Goal: Task Accomplishment & Management: Manage account settings

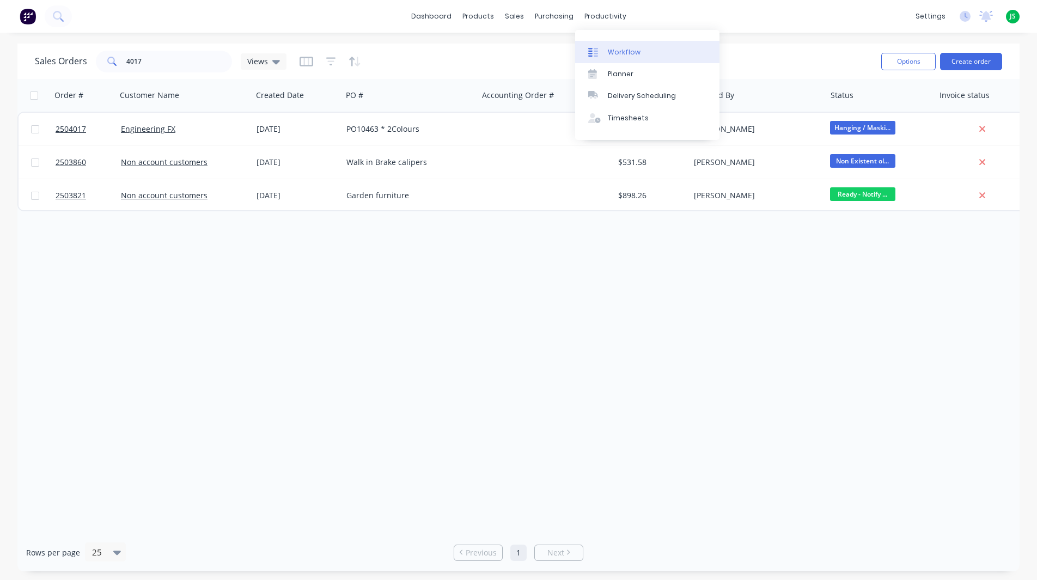
drag, startPoint x: 601, startPoint y: 19, endPoint x: 610, endPoint y: 55, distance: 37.0
click at [601, 19] on div "productivity" at bounding box center [605, 16] width 53 height 16
click at [611, 53] on div "Workflow" at bounding box center [624, 52] width 33 height 10
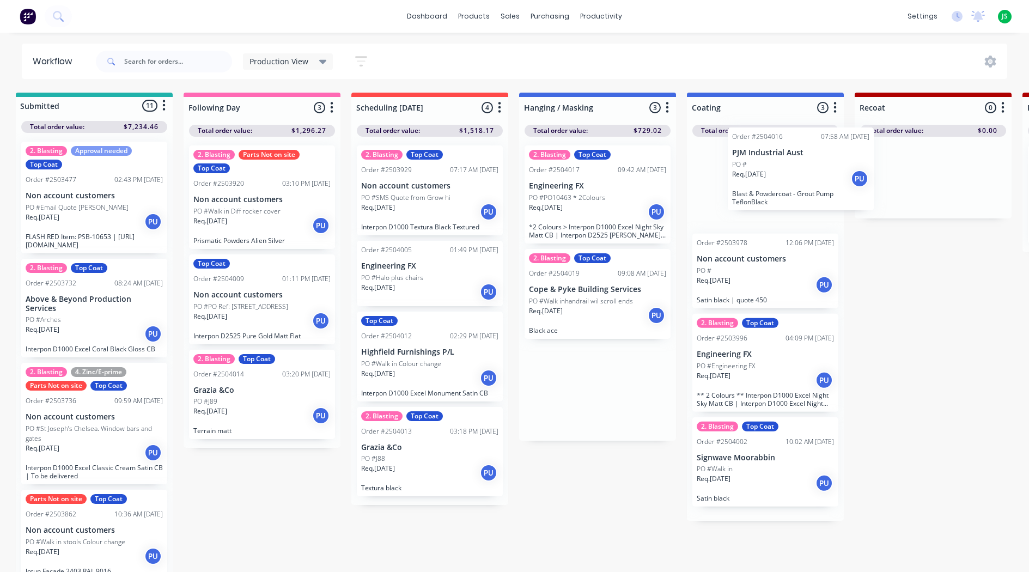
scroll to position [0, 11]
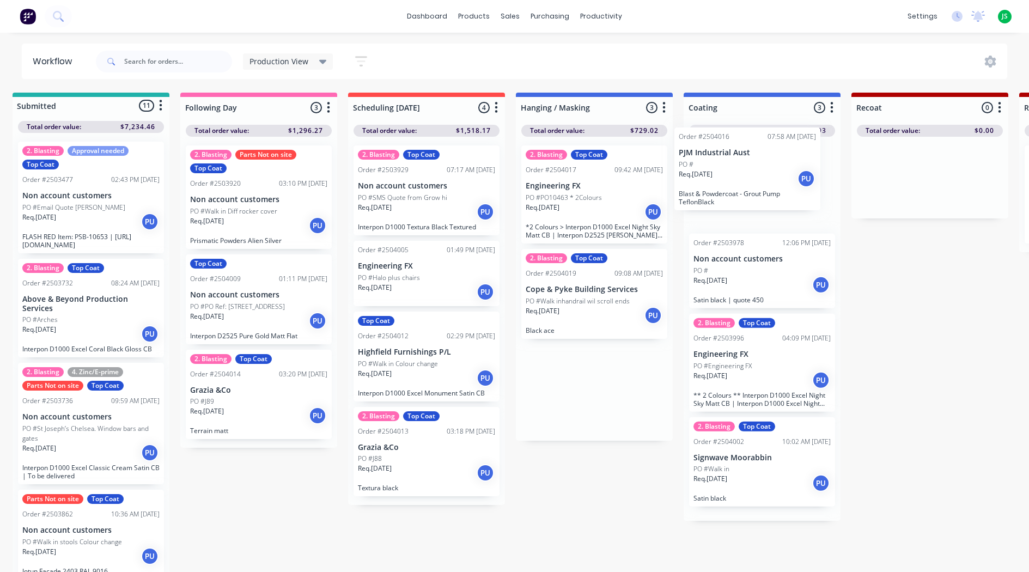
drag, startPoint x: 580, startPoint y: 205, endPoint x: 728, endPoint y: 187, distance: 149.2
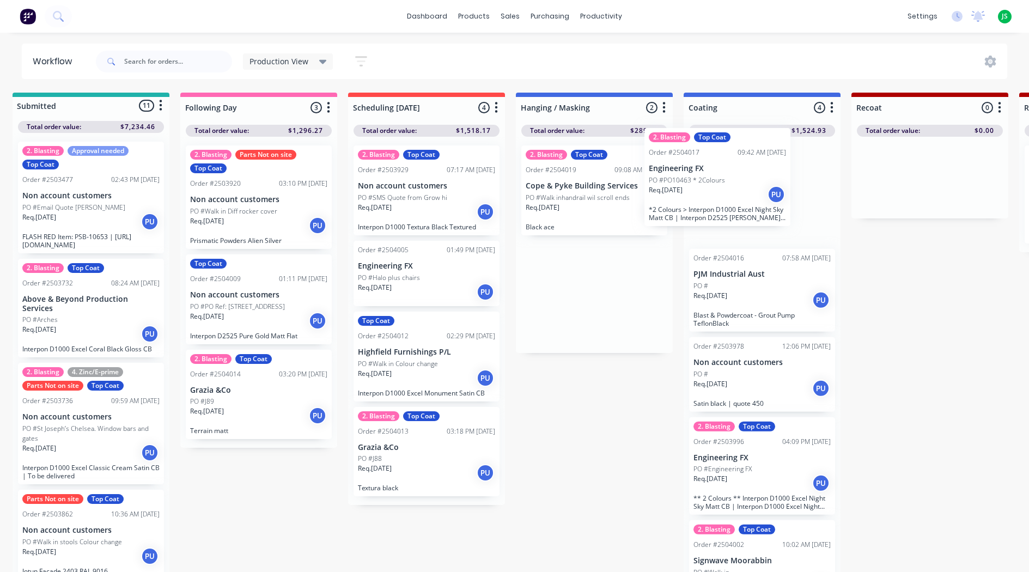
drag, startPoint x: 606, startPoint y: 202, endPoint x: 744, endPoint y: 186, distance: 139.2
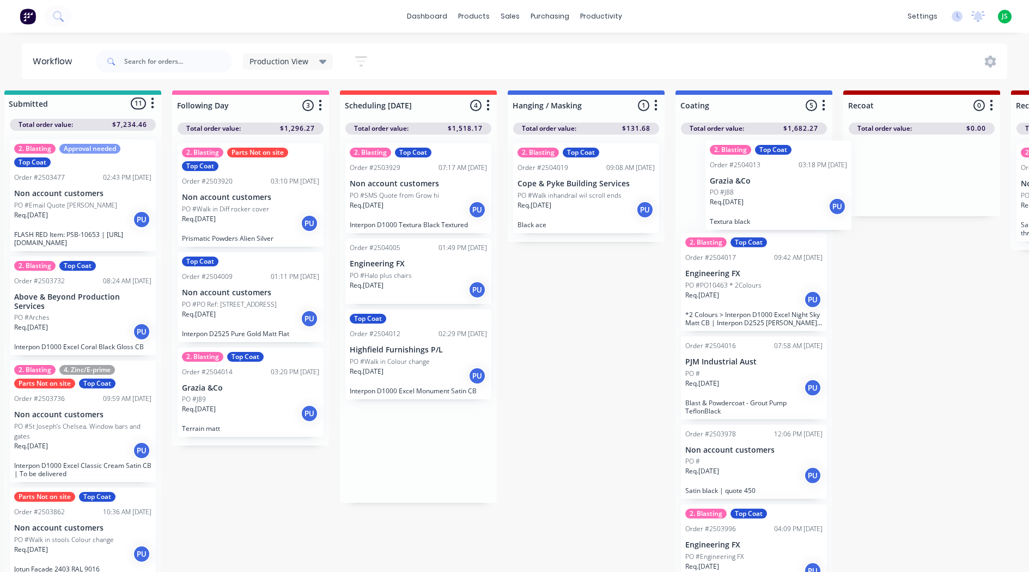
scroll to position [2, 23]
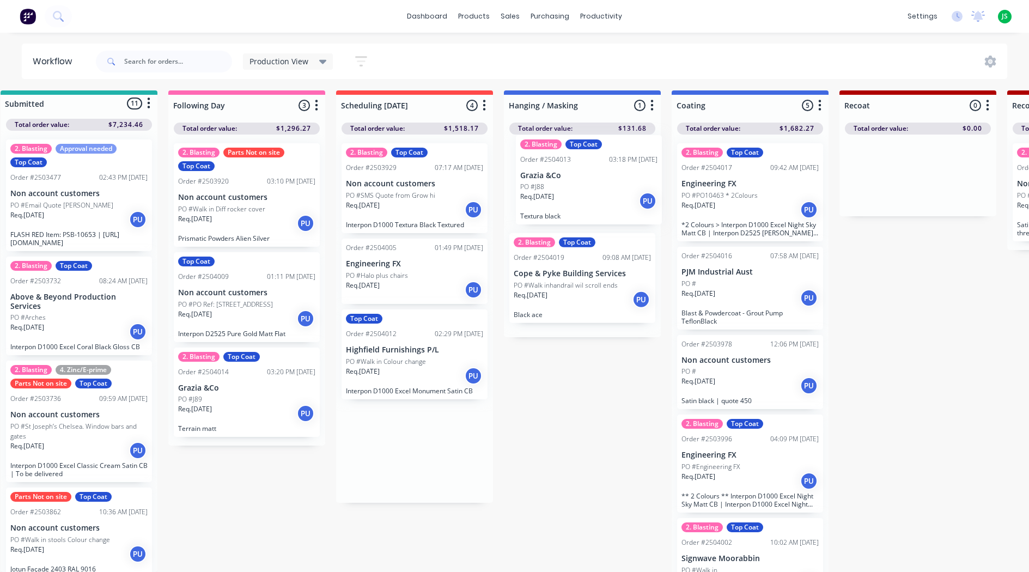
drag, startPoint x: 417, startPoint y: 467, endPoint x: 583, endPoint y: 194, distance: 319.3
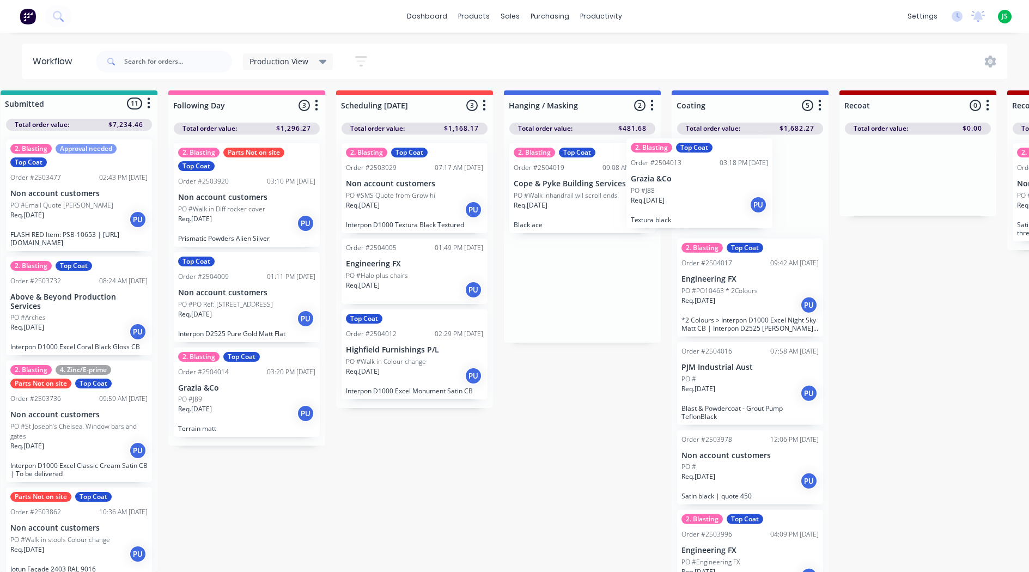
drag, startPoint x: 579, startPoint y: 194, endPoint x: 724, endPoint y: 195, distance: 145.4
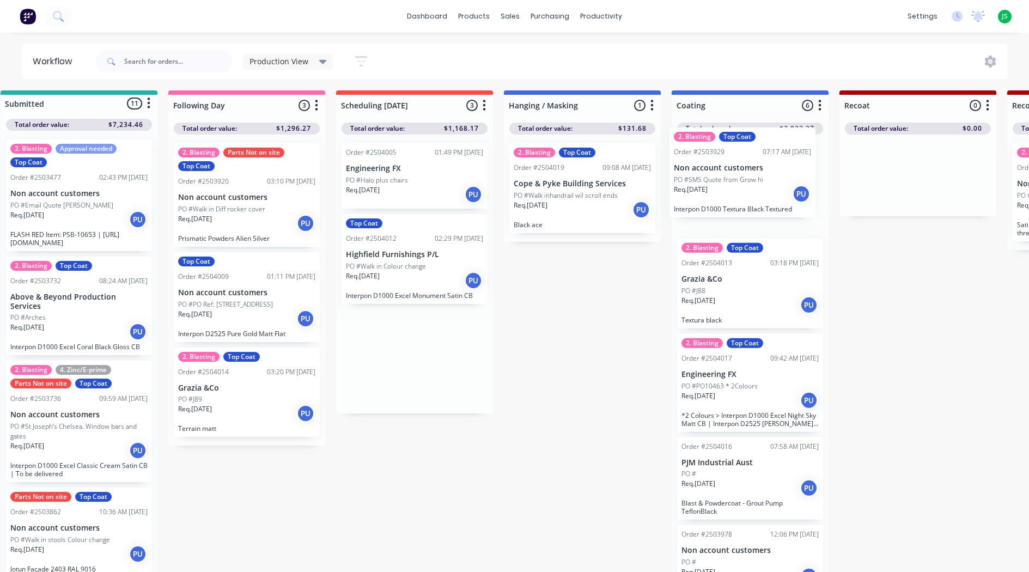
drag, startPoint x: 419, startPoint y: 217, endPoint x: 758, endPoint y: 200, distance: 339.2
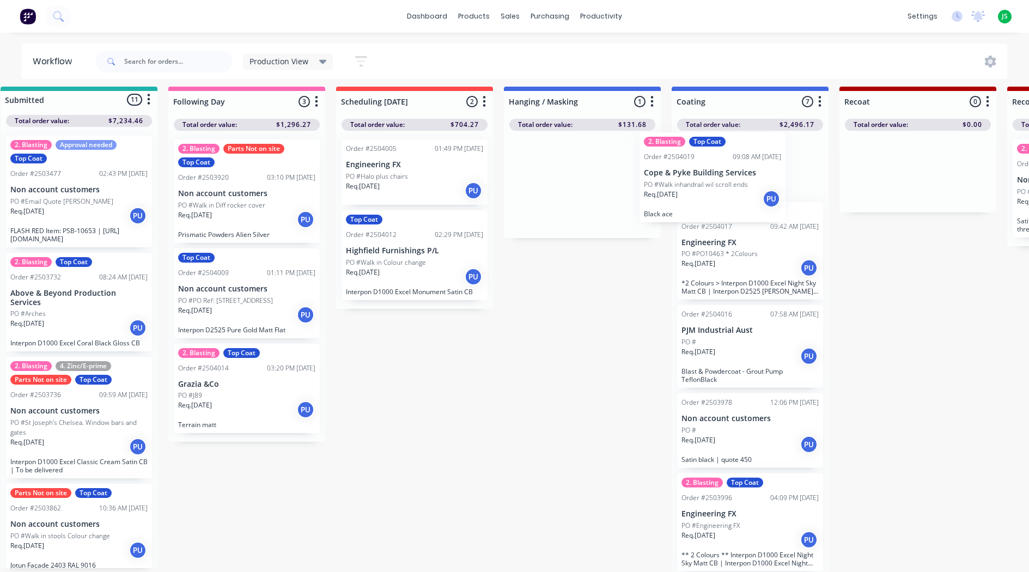
scroll to position [133, 0]
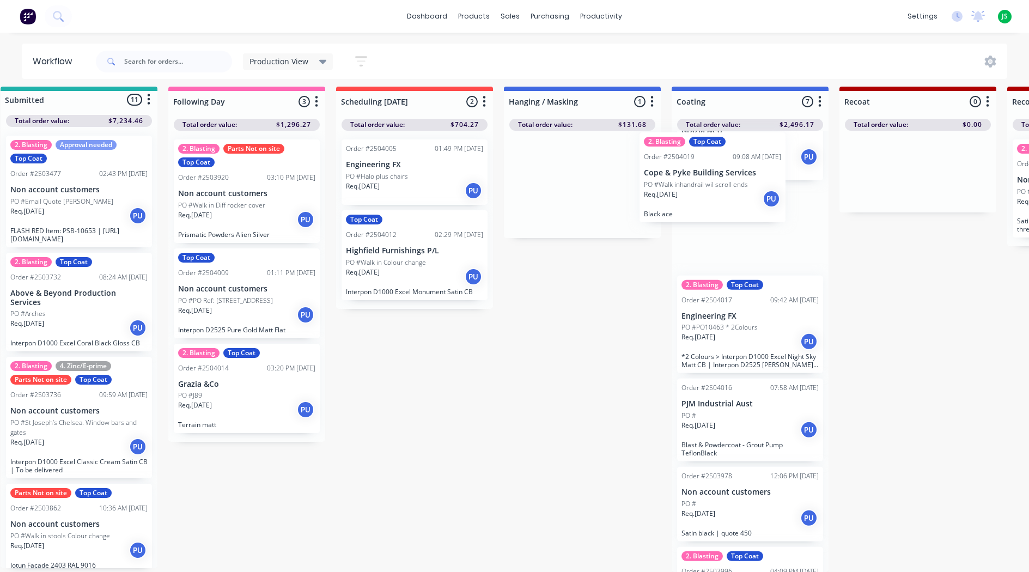
drag, startPoint x: 582, startPoint y: 196, endPoint x: 733, endPoint y: 198, distance: 150.9
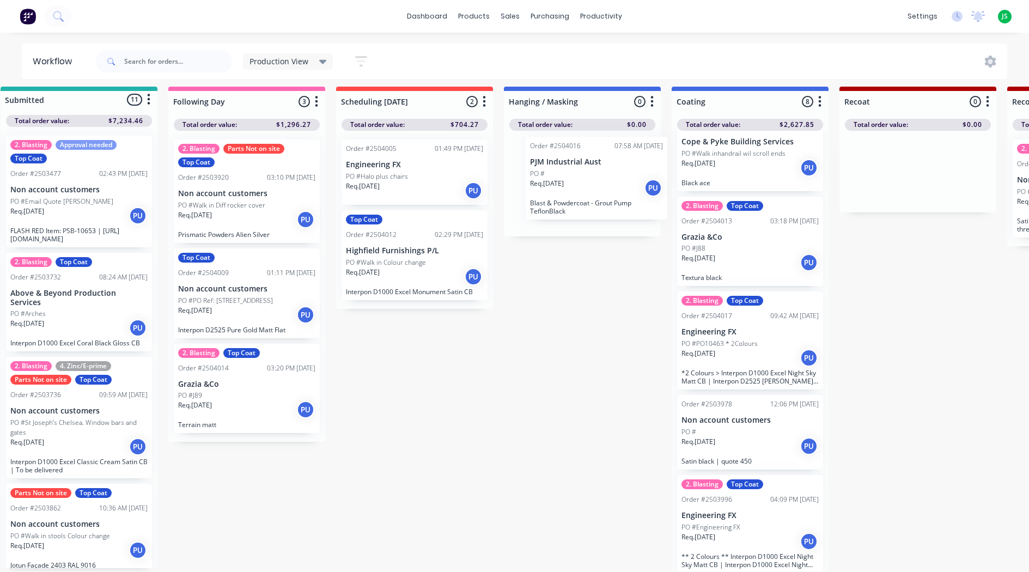
drag, startPoint x: 717, startPoint y: 418, endPoint x: 561, endPoint y: 168, distance: 294.6
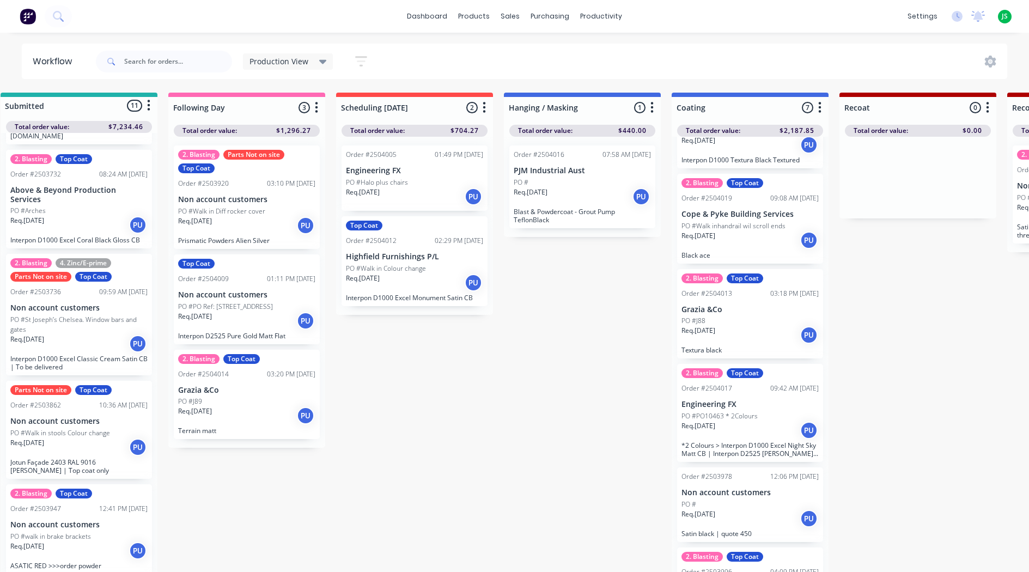
scroll to position [0, 0]
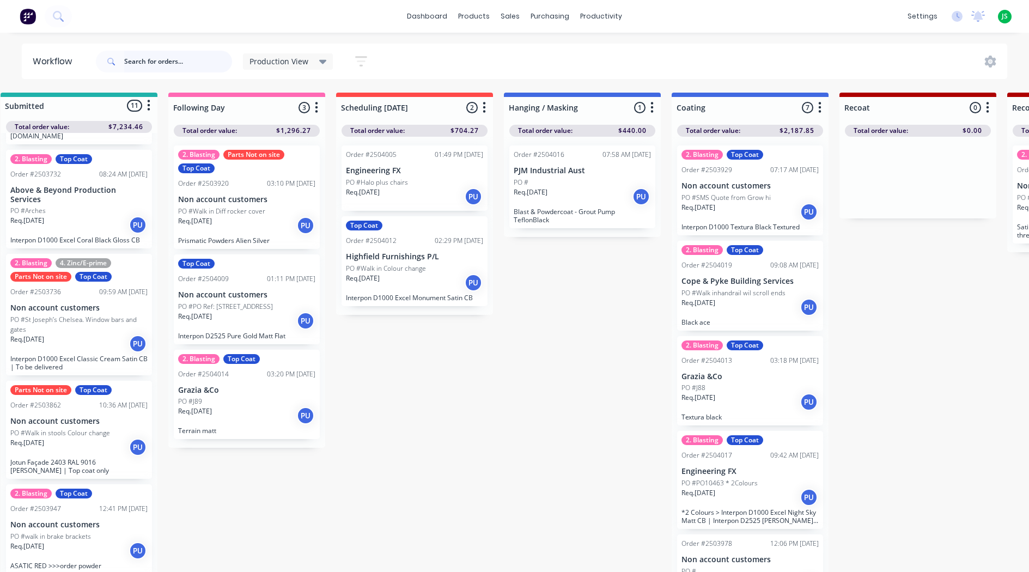
click at [145, 64] on input "text" at bounding box center [178, 62] width 108 height 22
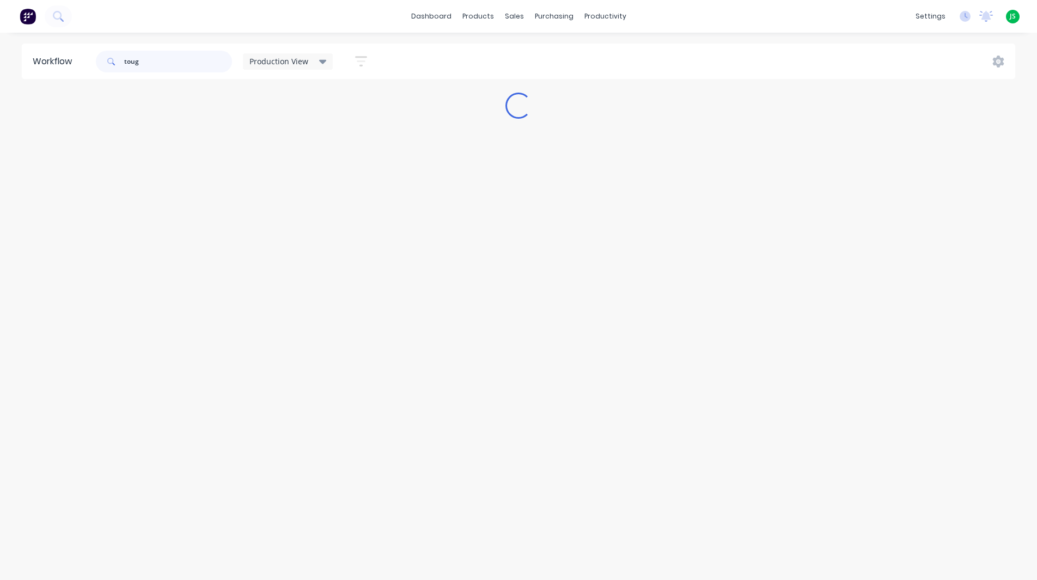
type input "tough"
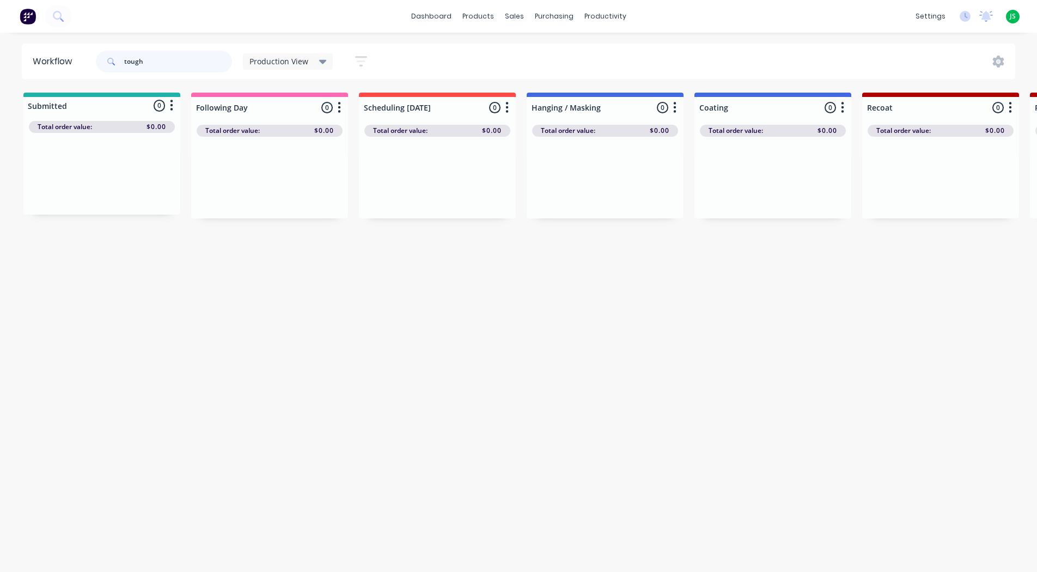
drag, startPoint x: 166, startPoint y: 59, endPoint x: 58, endPoint y: 54, distance: 107.9
click at [61, 53] on header "Workflow tough Production View Save new view None edit Production View (Default…" at bounding box center [519, 61] width 994 height 35
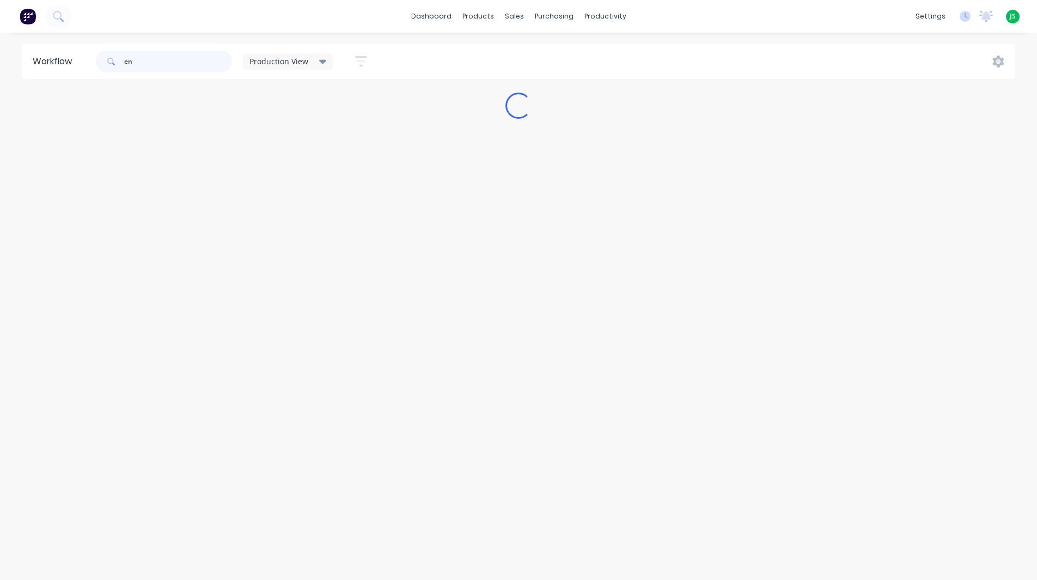
type input "eng"
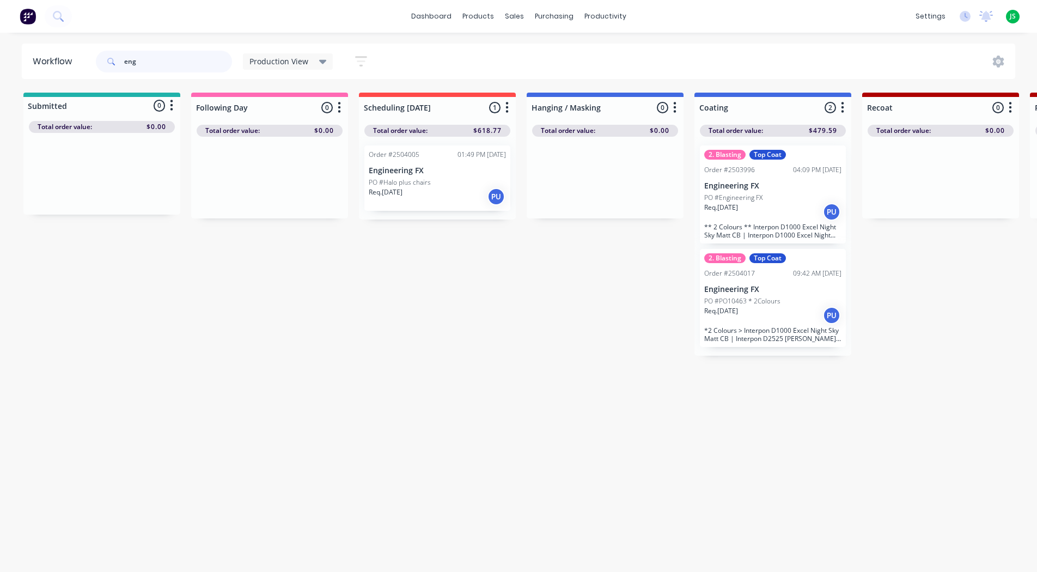
drag, startPoint x: 219, startPoint y: 68, endPoint x: 99, endPoint y: 57, distance: 120.3
click at [99, 57] on div "eng" at bounding box center [164, 62] width 136 height 22
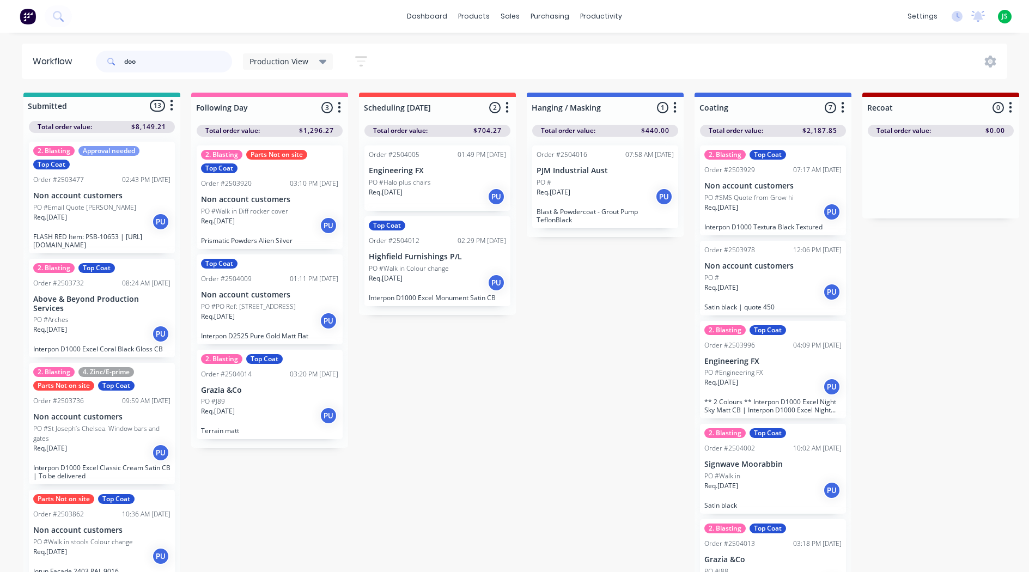
type input "door"
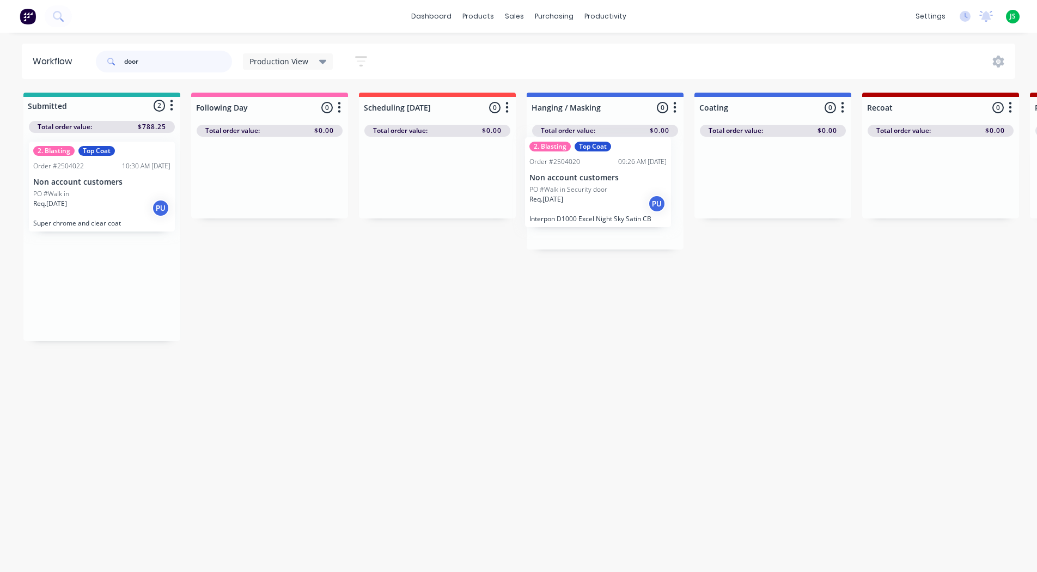
drag, startPoint x: 100, startPoint y: 207, endPoint x: 599, endPoint y: 203, distance: 498.9
drag, startPoint x: 145, startPoint y: 65, endPoint x: 36, endPoint y: 57, distance: 109.3
click at [40, 57] on header "Workflow door Production View Save new view None edit Production View (Default)…" at bounding box center [519, 61] width 994 height 35
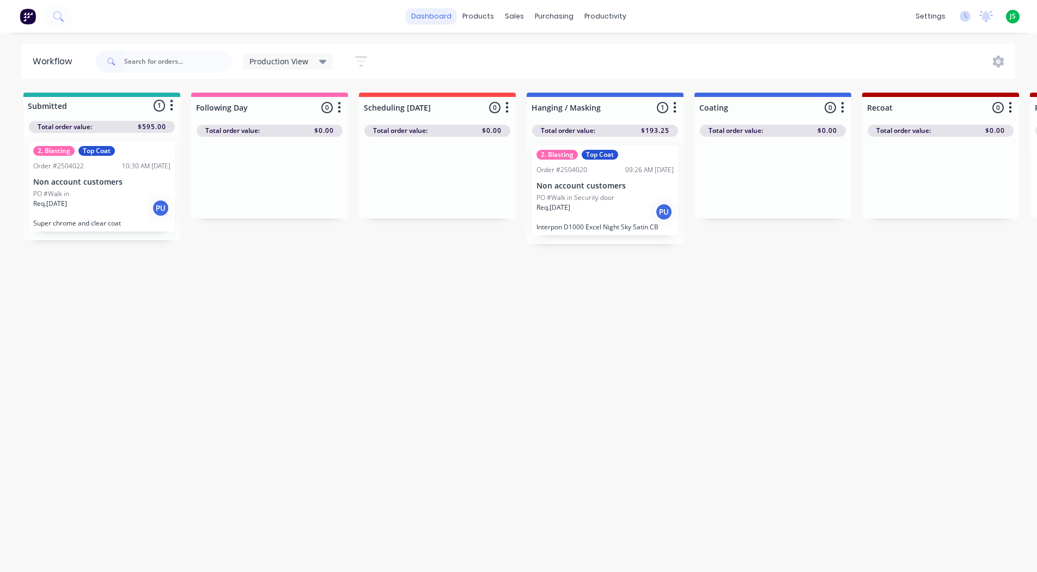
click at [448, 12] on link "dashboard" at bounding box center [431, 16] width 51 height 16
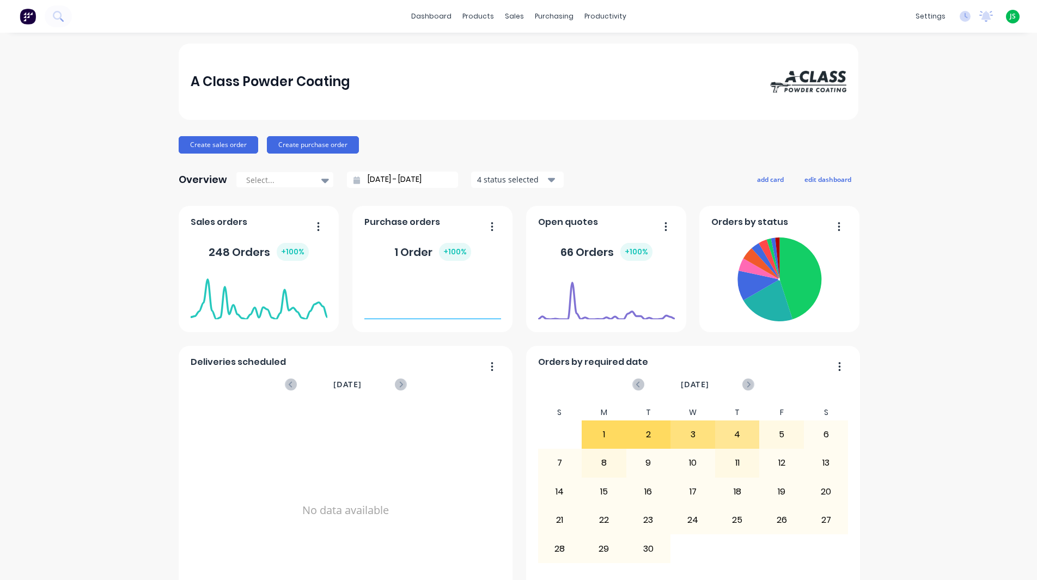
scroll to position [463, 0]
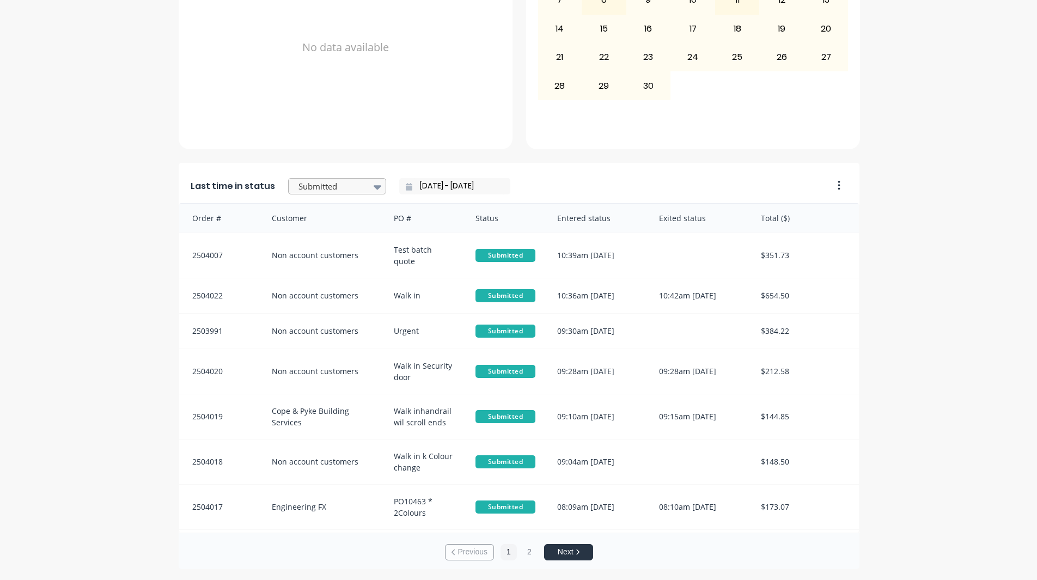
click at [344, 182] on div at bounding box center [331, 187] width 69 height 14
click at [320, 224] on div "Coating" at bounding box center [337, 214] width 98 height 20
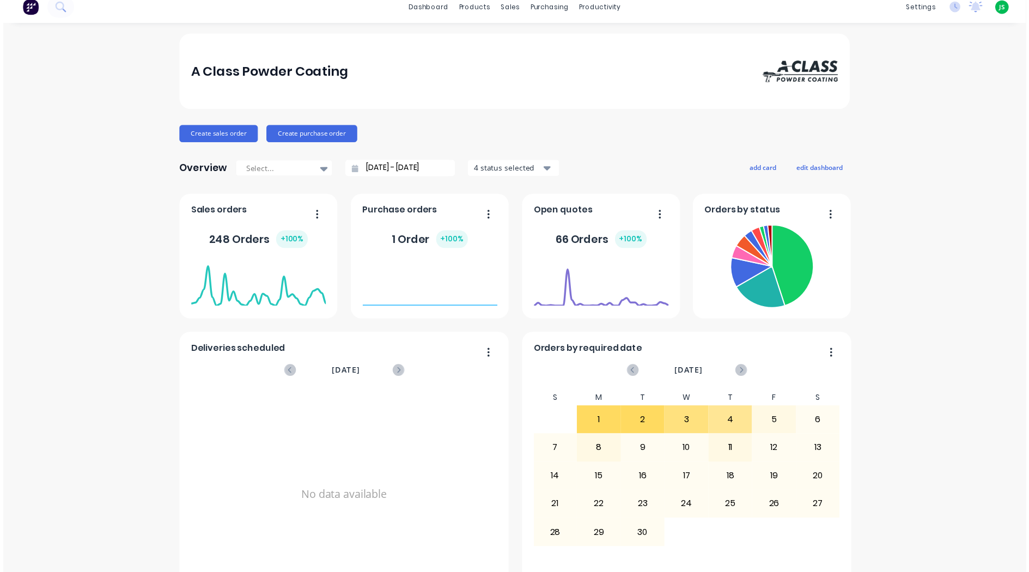
scroll to position [0, 0]
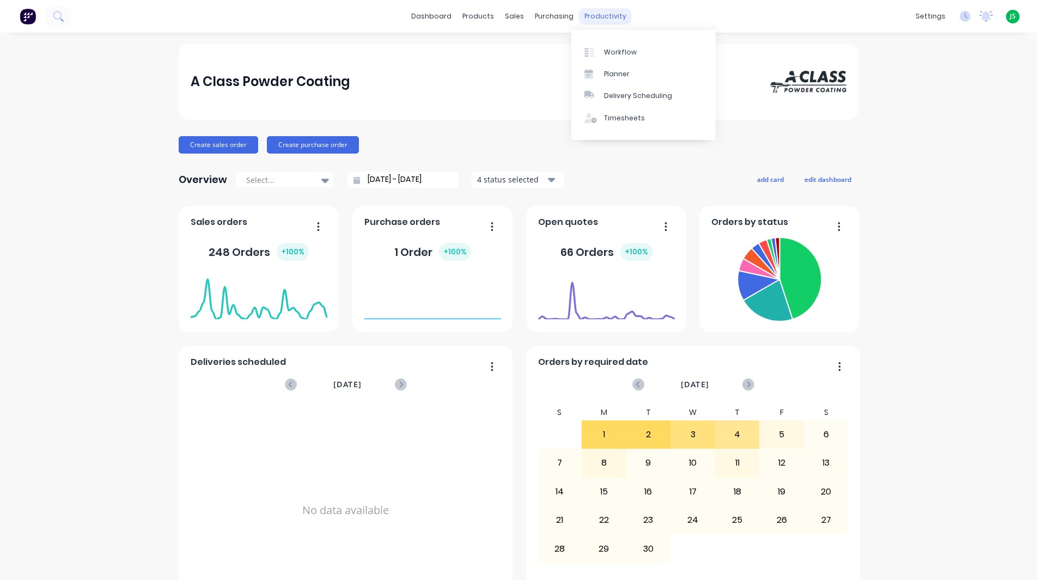
click at [595, 19] on div "productivity" at bounding box center [605, 16] width 53 height 16
click at [607, 49] on div "Workflow" at bounding box center [620, 52] width 33 height 10
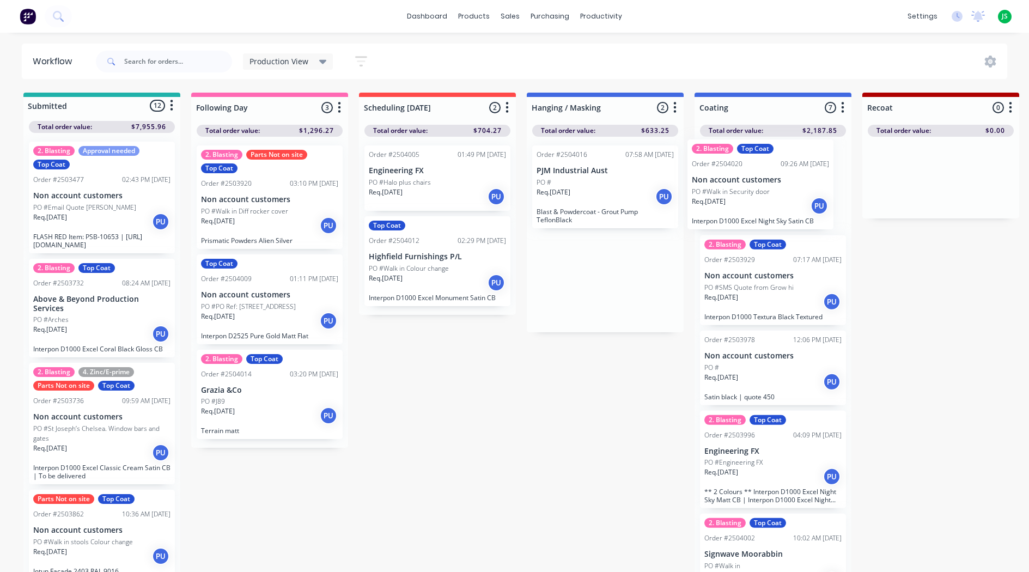
drag, startPoint x: 614, startPoint y: 308, endPoint x: 775, endPoint y: 213, distance: 186.8
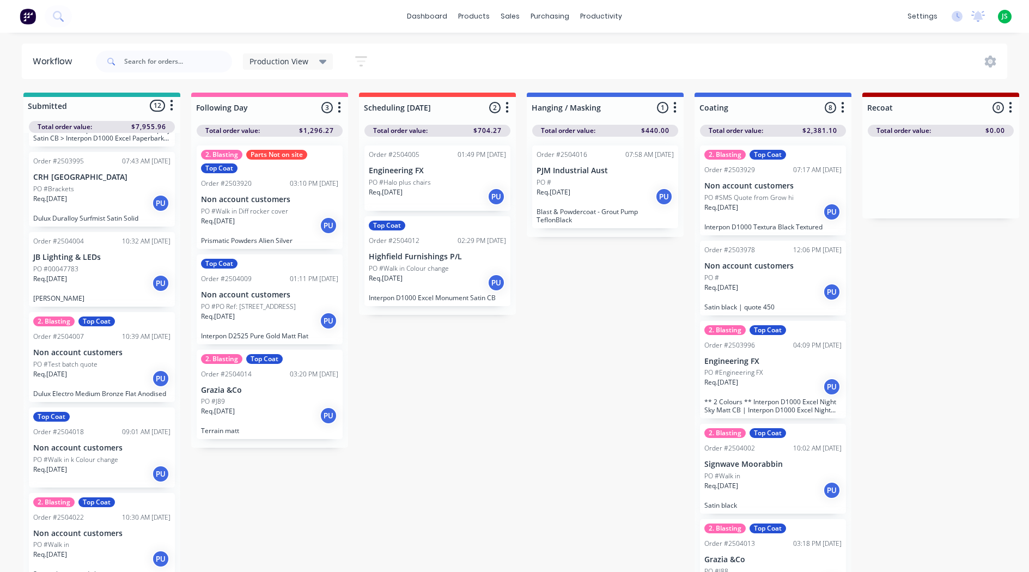
scroll to position [761, 0]
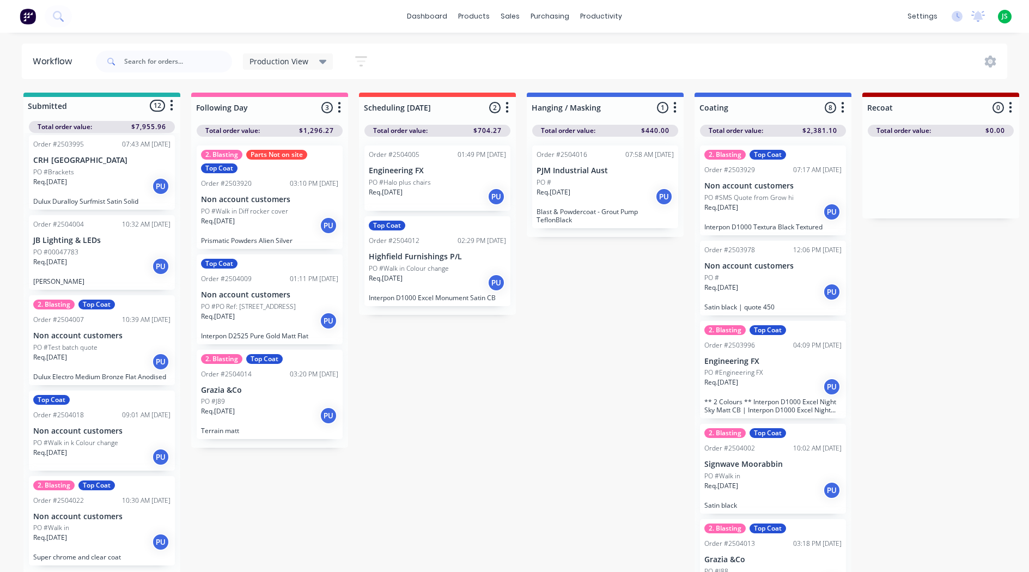
click at [96, 448] on p "PO #Walk in k Colour change" at bounding box center [75, 443] width 85 height 10
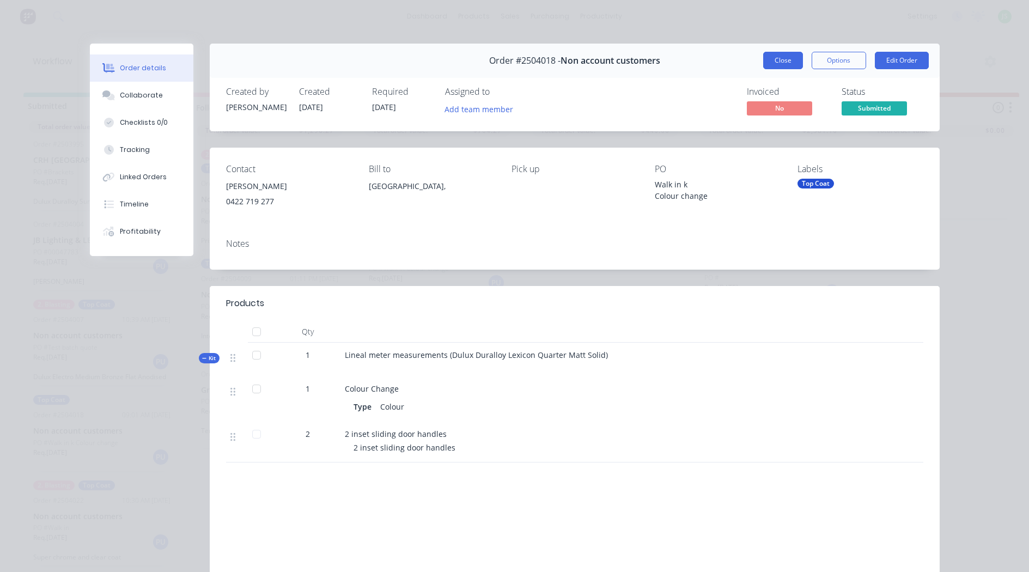
click at [781, 64] on button "Close" at bounding box center [783, 60] width 40 height 17
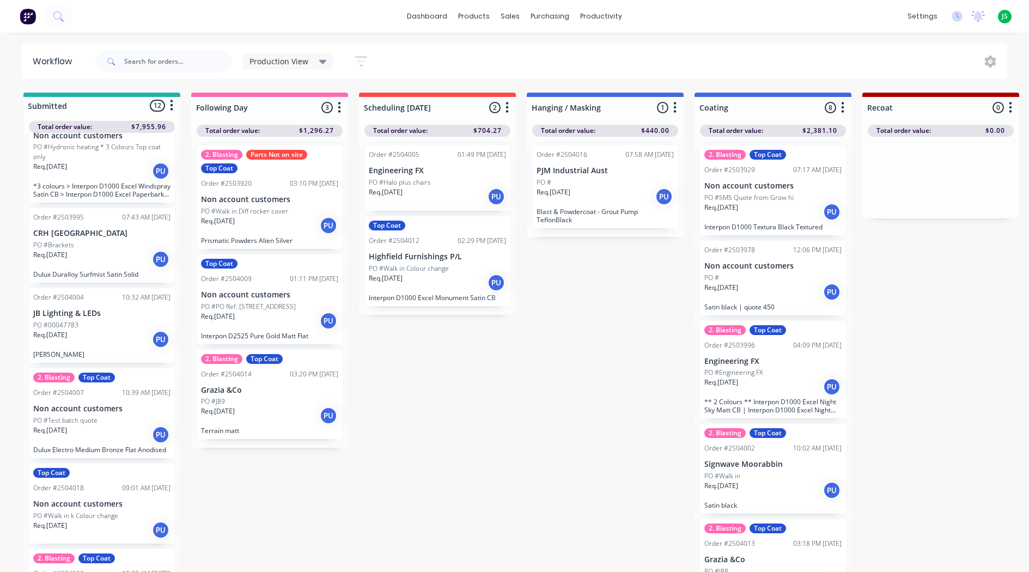
scroll to position [707, 0]
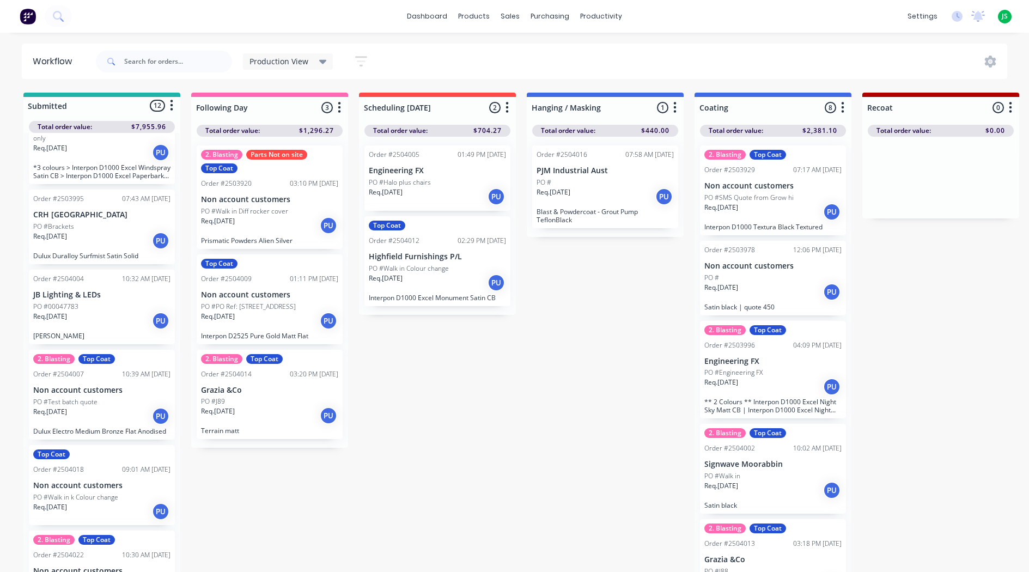
click at [112, 254] on p "Dulux Duralloy Surfmist Satin Solid" at bounding box center [101, 256] width 137 height 8
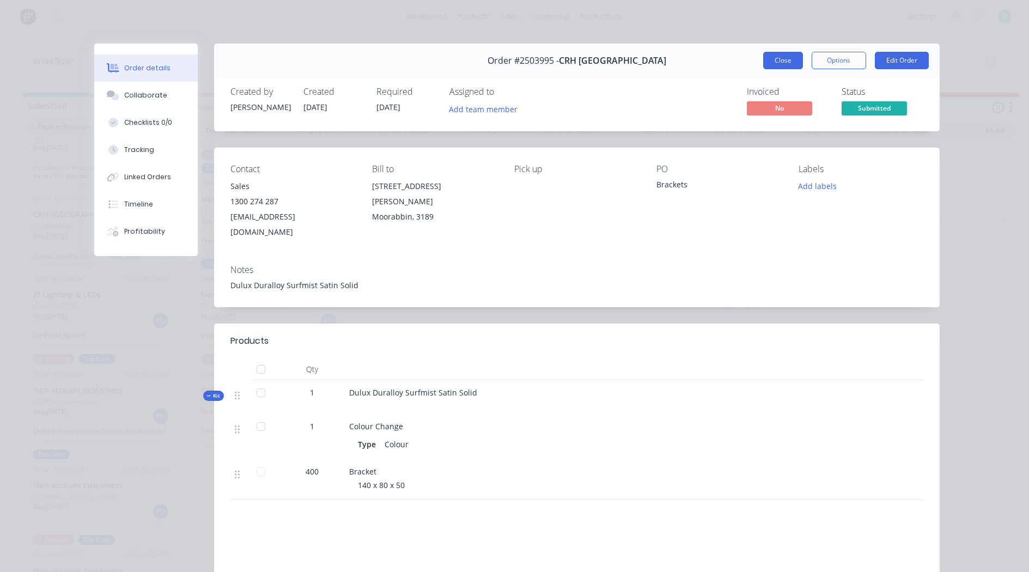
click at [771, 64] on button "Close" at bounding box center [783, 60] width 40 height 17
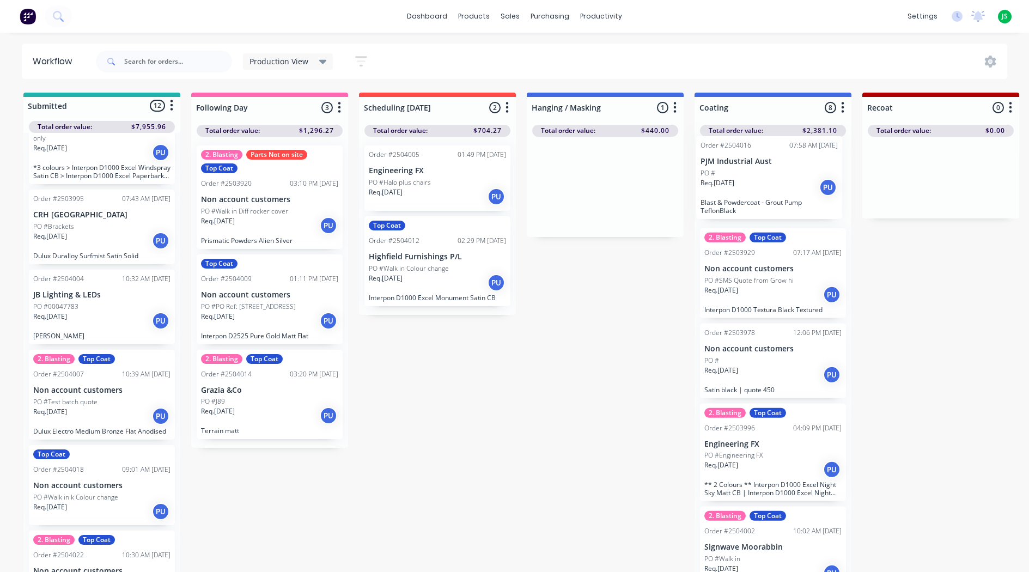
drag, startPoint x: 596, startPoint y: 198, endPoint x: 766, endPoint y: 189, distance: 169.6
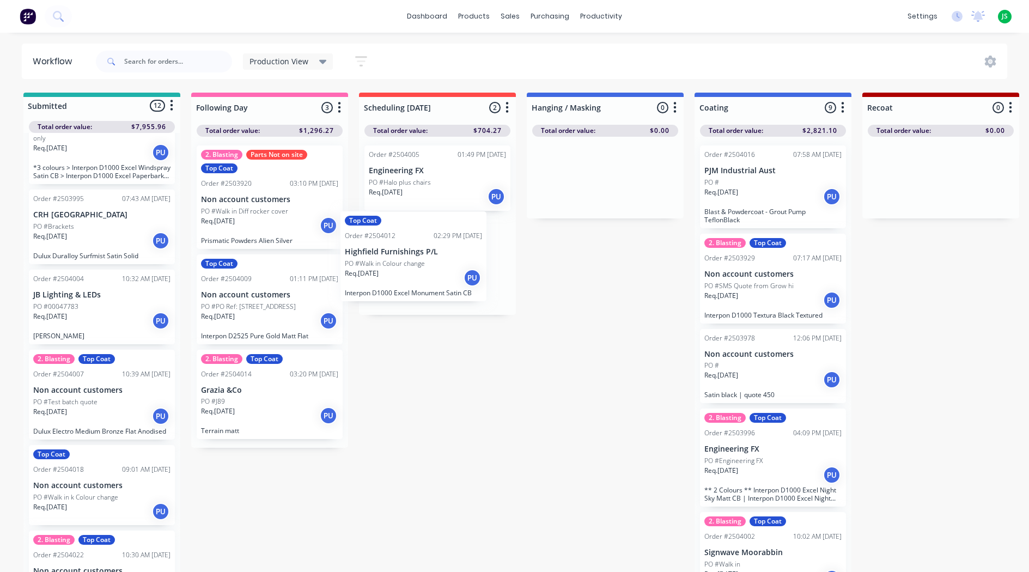
drag, startPoint x: 437, startPoint y: 296, endPoint x: 411, endPoint y: 290, distance: 26.8
click at [411, 290] on div "Order #2504005 01:49 PM [DATE] Engineering FX PO #Halo plus chairs Req. [DATE] …" at bounding box center [437, 226] width 157 height 178
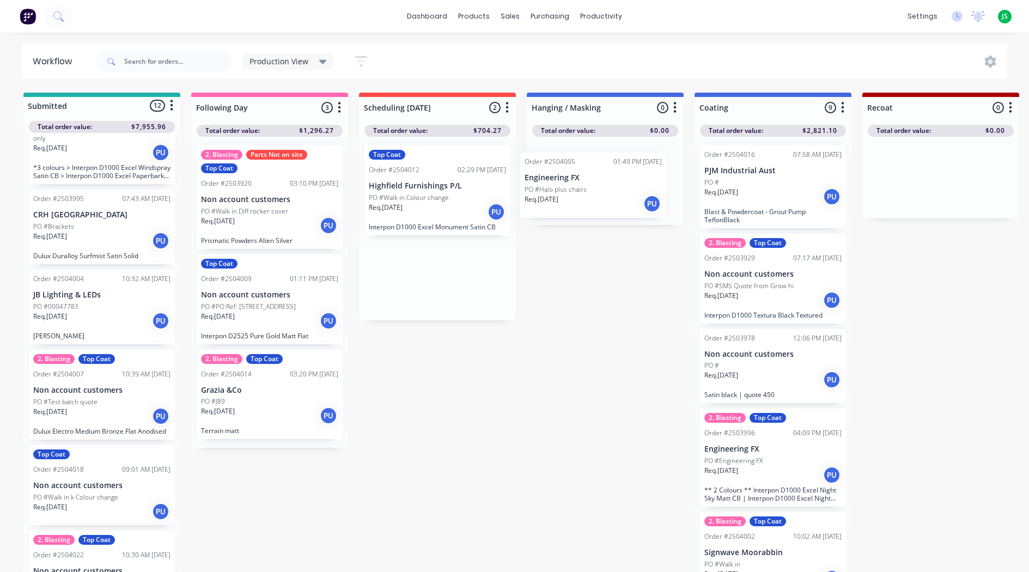
drag, startPoint x: 420, startPoint y: 188, endPoint x: 579, endPoint y: 196, distance: 158.7
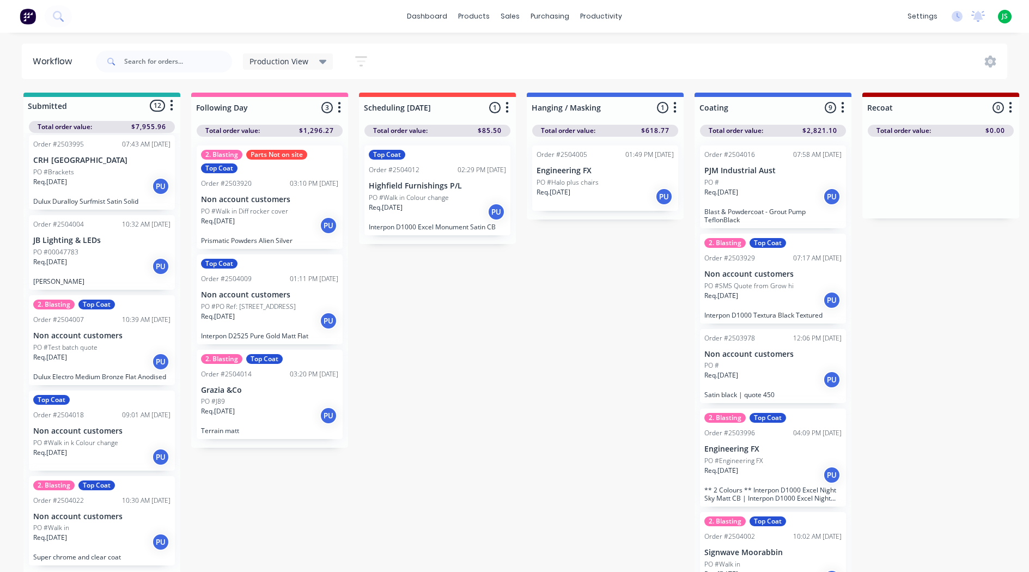
click at [103, 373] on p "Dulux Electro Medium Bronze Flat Anodised" at bounding box center [101, 377] width 137 height 8
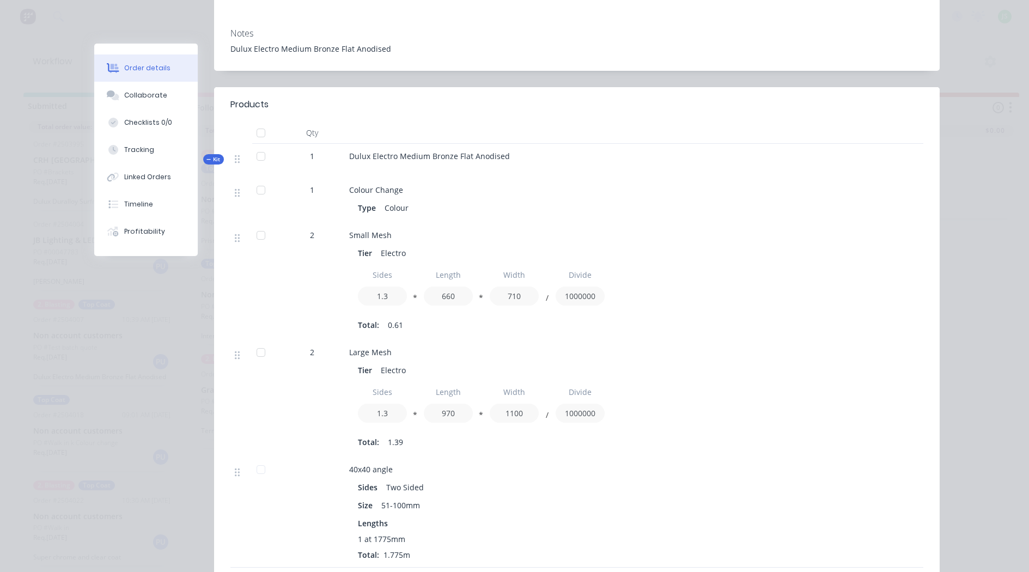
scroll to position [0, 0]
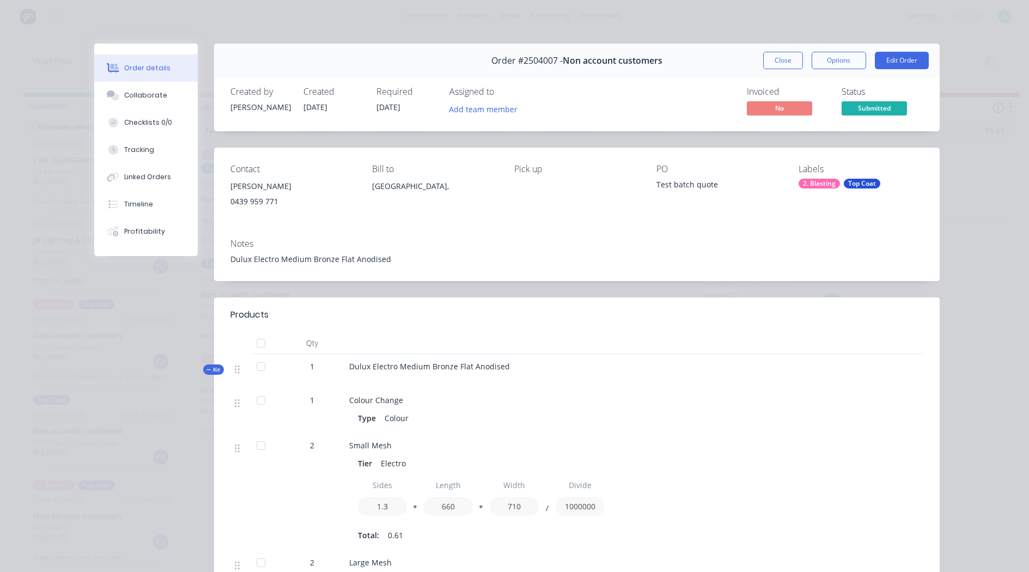
click at [784, 65] on button "Close" at bounding box center [783, 60] width 40 height 17
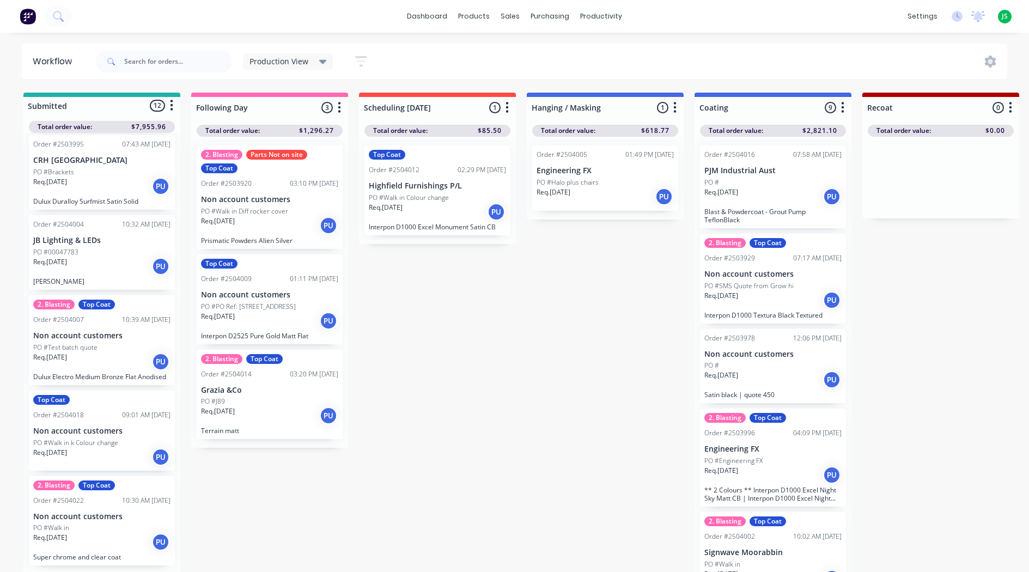
scroll to position [14, 0]
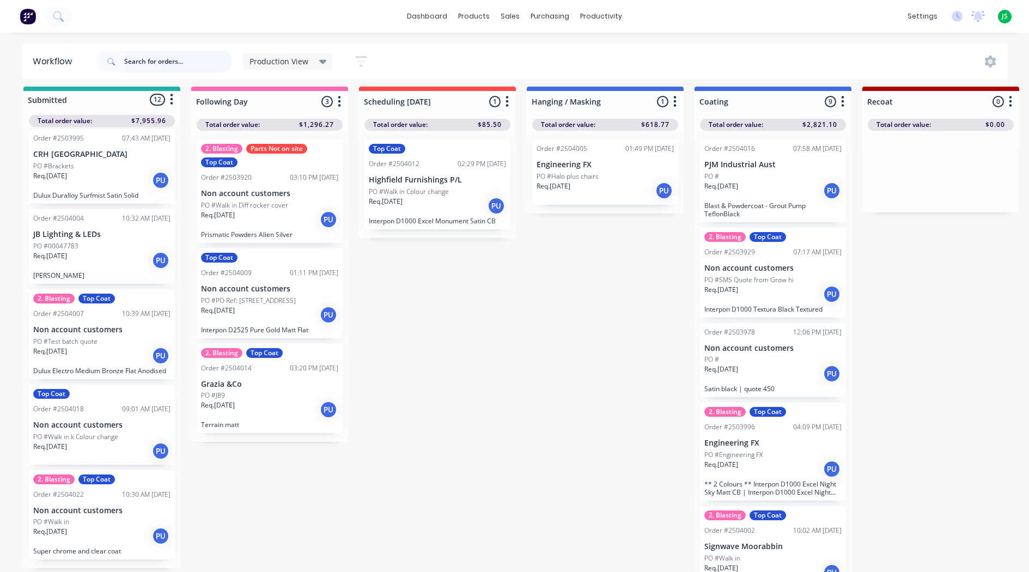
click at [166, 60] on input "text" at bounding box center [178, 62] width 108 height 22
type input "3976"
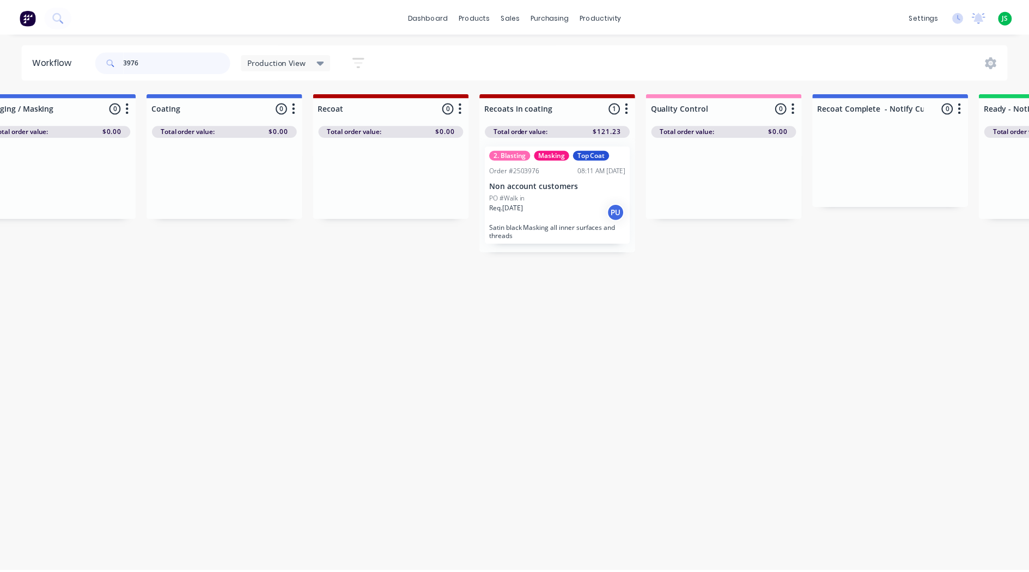
scroll to position [0, 0]
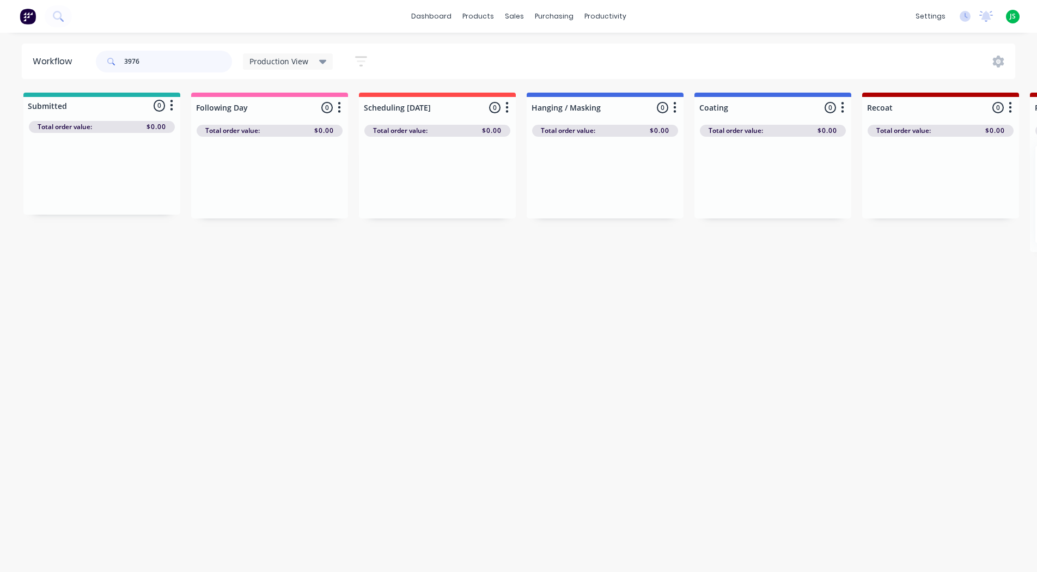
drag, startPoint x: 154, startPoint y: 64, endPoint x: -4, endPoint y: 59, distance: 158.6
click at [0, 59] on html "dashboard products sales purchasing productivity dashboard products Product Cat…" at bounding box center [518, 253] width 1037 height 507
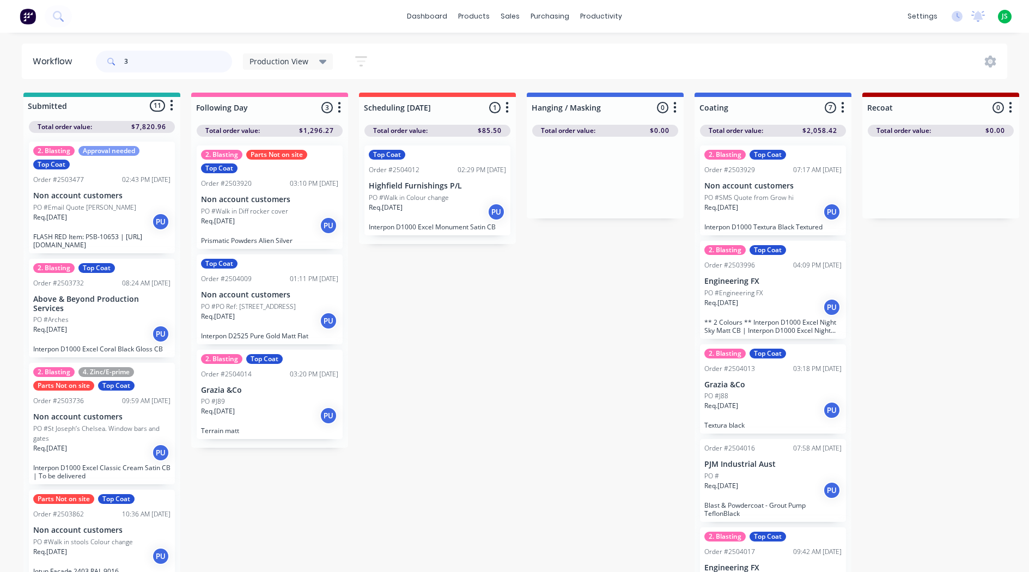
type input "3"
click at [417, 184] on p "Highfield Furnishings P/L" at bounding box center [437, 185] width 137 height 9
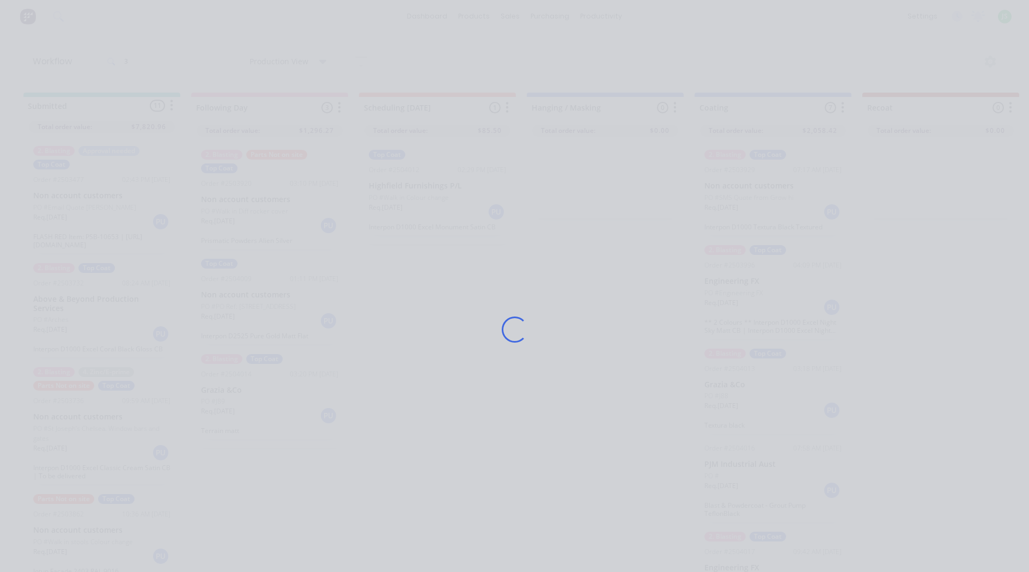
click at [517, 460] on div "Loading..." at bounding box center [514, 330] width 871 height 572
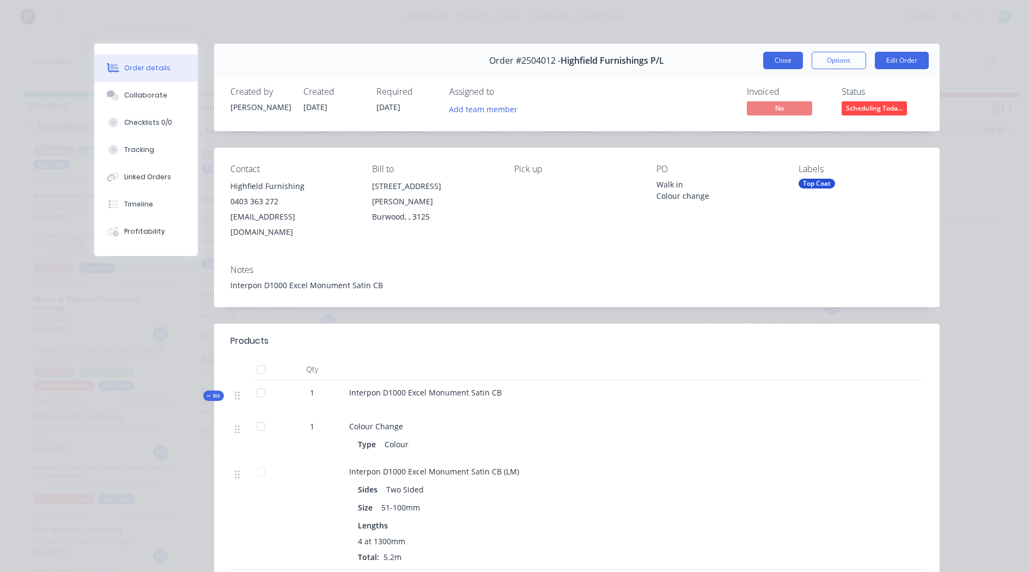
click at [785, 60] on button "Close" at bounding box center [783, 60] width 40 height 17
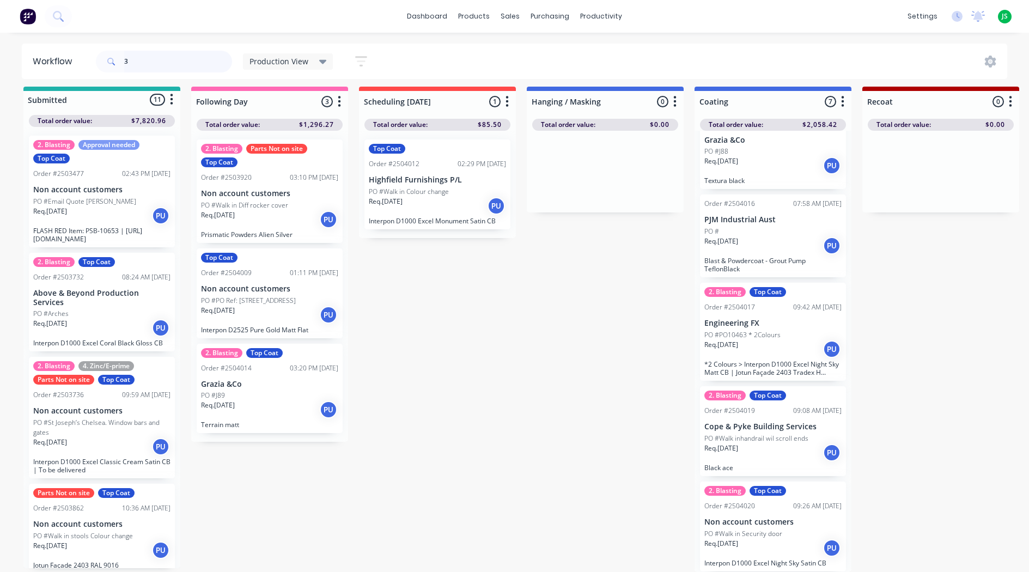
scroll to position [14, 0]
click at [142, 58] on input "3" at bounding box center [178, 62] width 108 height 22
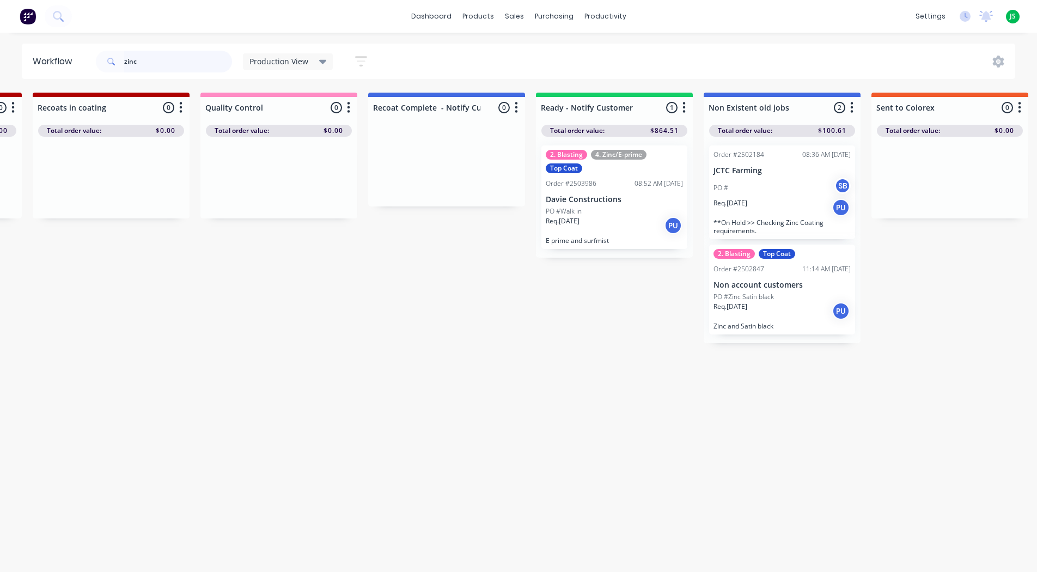
scroll to position [0, 1005]
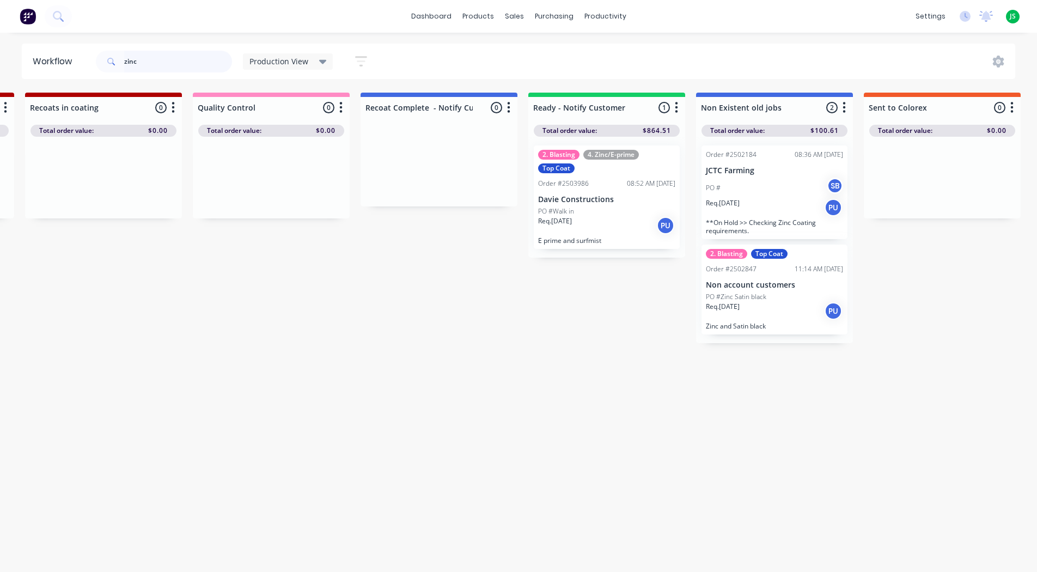
type input "zinc"
click at [813, 327] on p "Zinc and Satin black" at bounding box center [774, 326] width 137 height 8
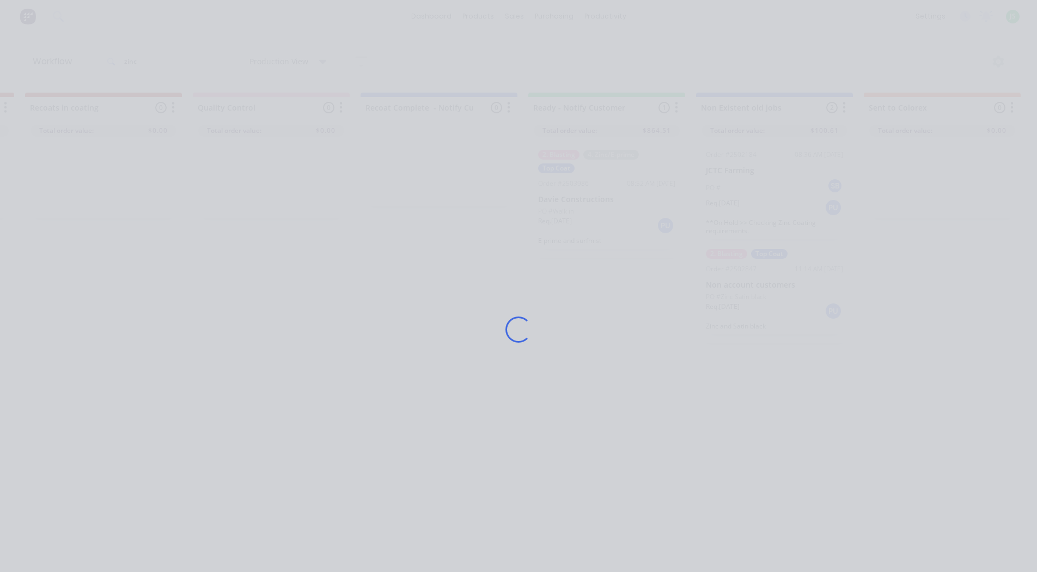
drag, startPoint x: 272, startPoint y: 368, endPoint x: 260, endPoint y: 262, distance: 106.9
click at [271, 367] on div "Loading..." at bounding box center [518, 330] width 871 height 572
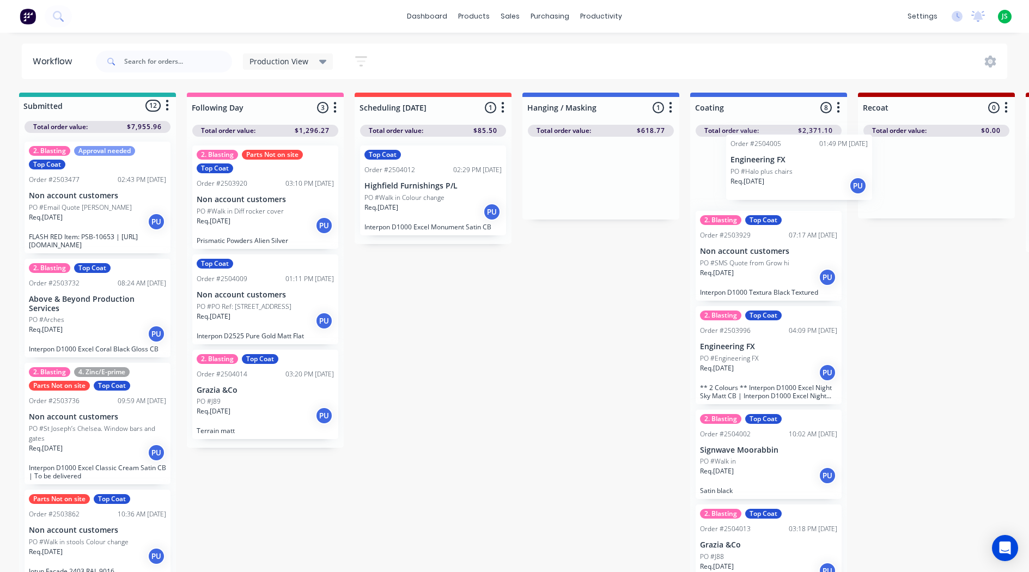
drag, startPoint x: 590, startPoint y: 196, endPoint x: 756, endPoint y: 197, distance: 166.1
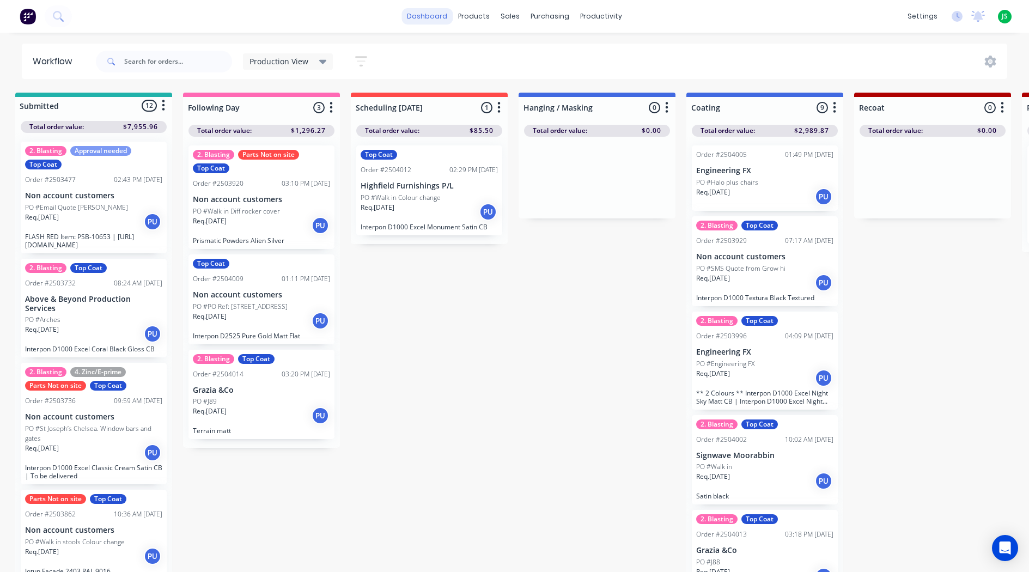
click at [433, 19] on link "dashboard" at bounding box center [426, 16] width 51 height 16
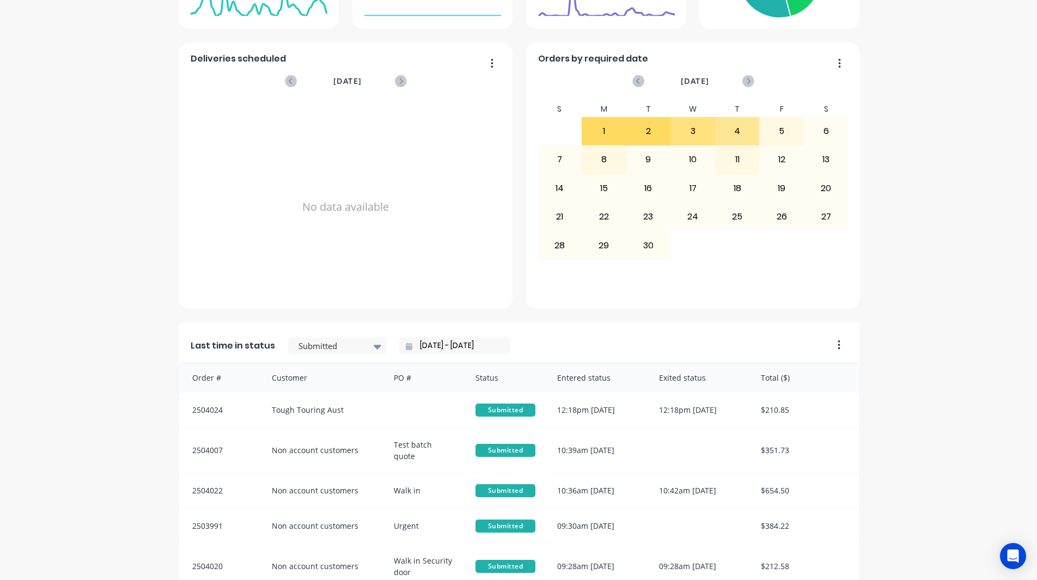
scroll to position [463, 0]
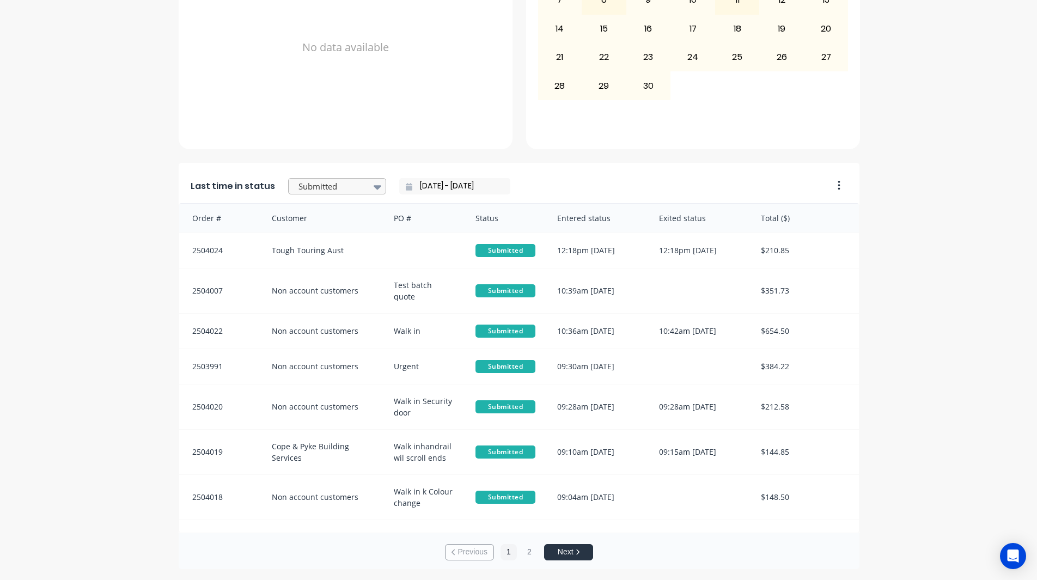
click at [321, 188] on div at bounding box center [331, 187] width 69 height 14
click at [334, 246] on div "Coating" at bounding box center [337, 235] width 98 height 20
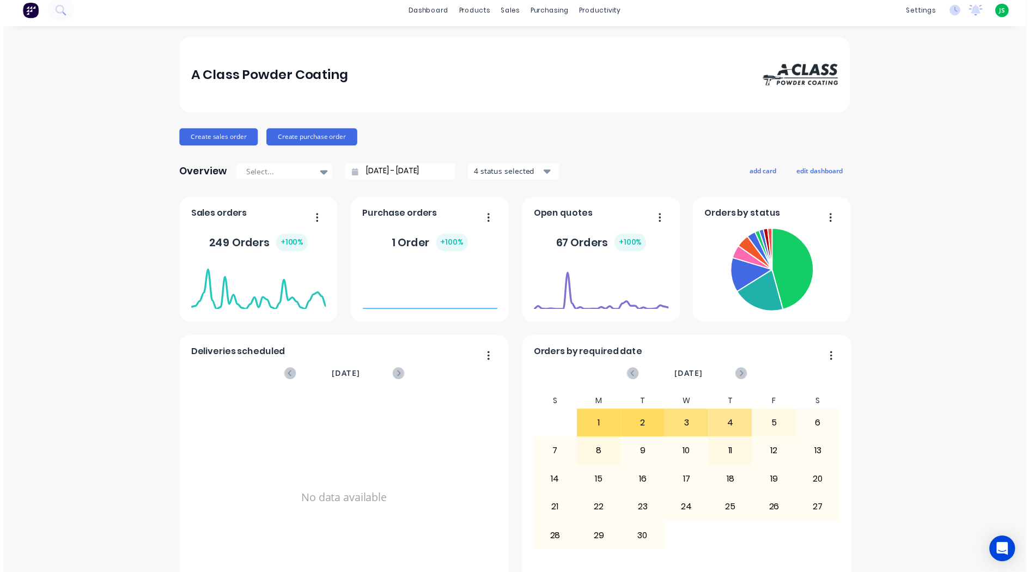
scroll to position [0, 0]
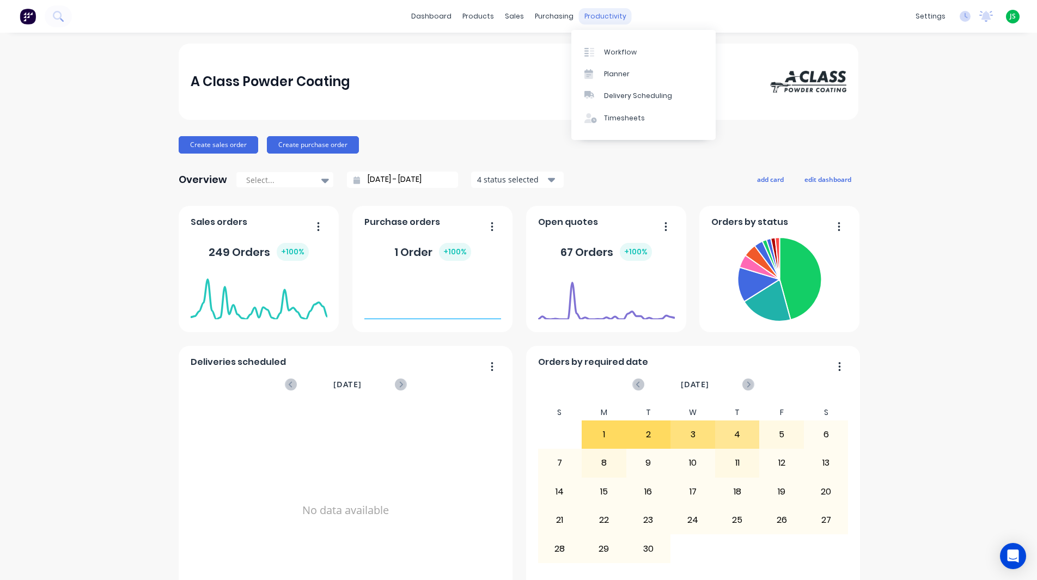
click at [599, 15] on div "productivity" at bounding box center [605, 16] width 53 height 16
click at [652, 53] on link "Workflow" at bounding box center [643, 52] width 144 height 22
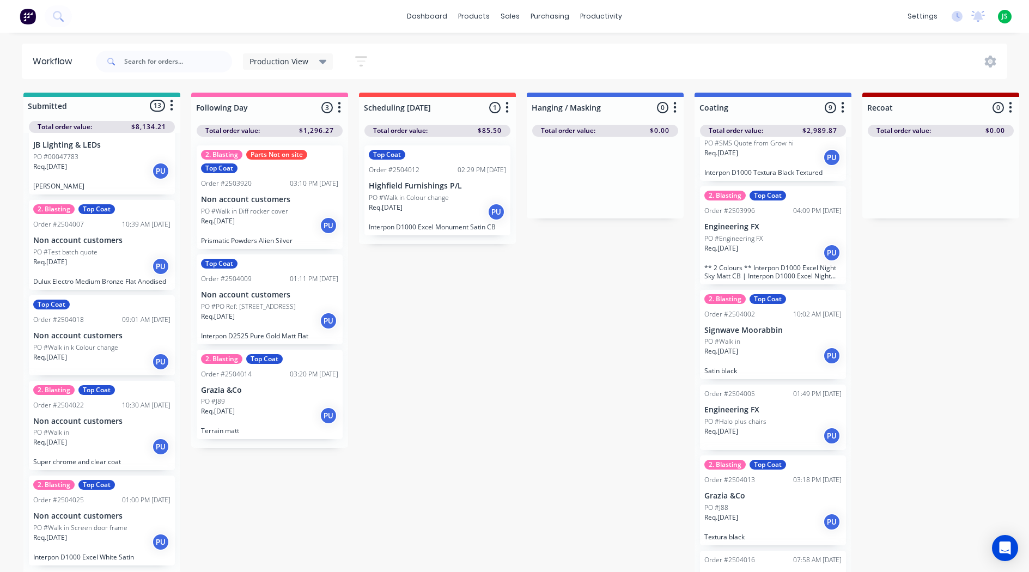
scroll to position [856, 0]
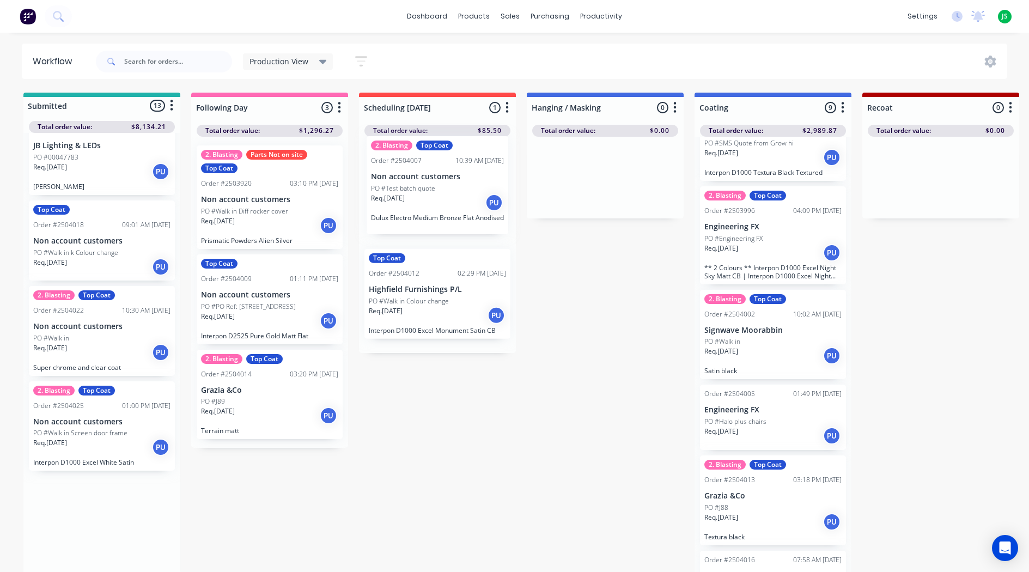
drag, startPoint x: 102, startPoint y: 267, endPoint x: 445, endPoint y: 203, distance: 348.7
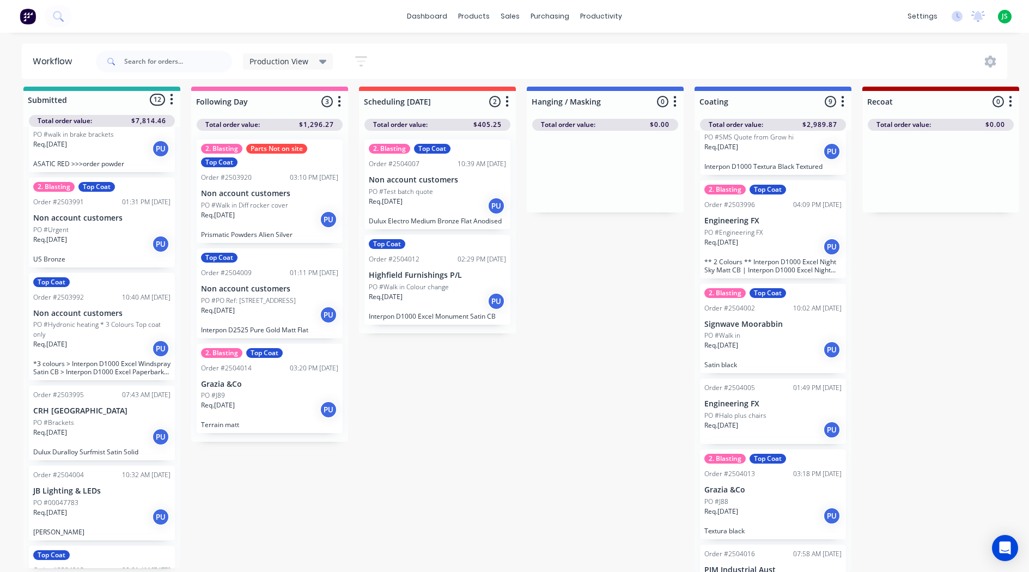
scroll to position [481, 0]
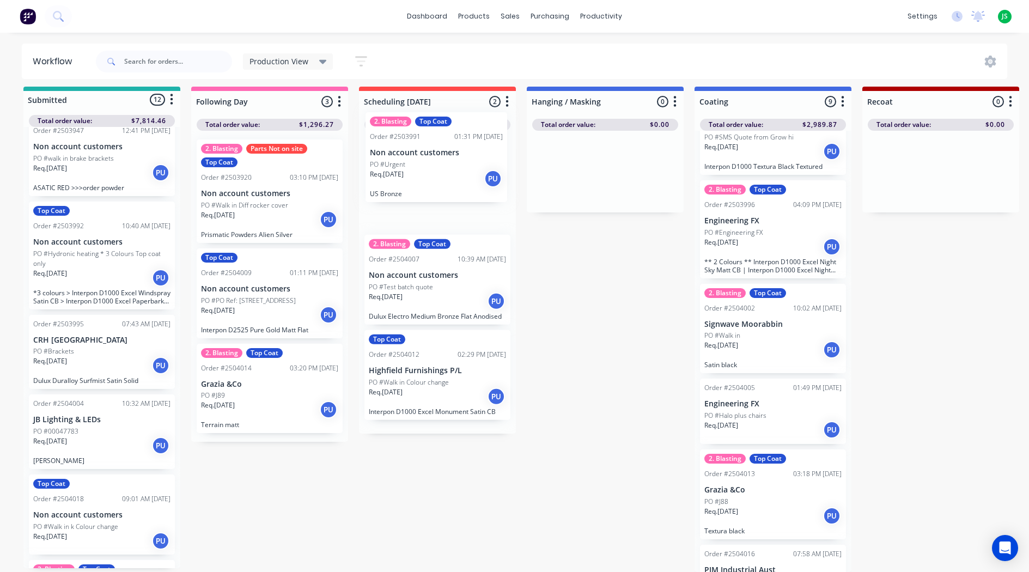
drag, startPoint x: 89, startPoint y: 261, endPoint x: 426, endPoint y: 180, distance: 346.3
